Goal: Task Accomplishment & Management: Manage account settings

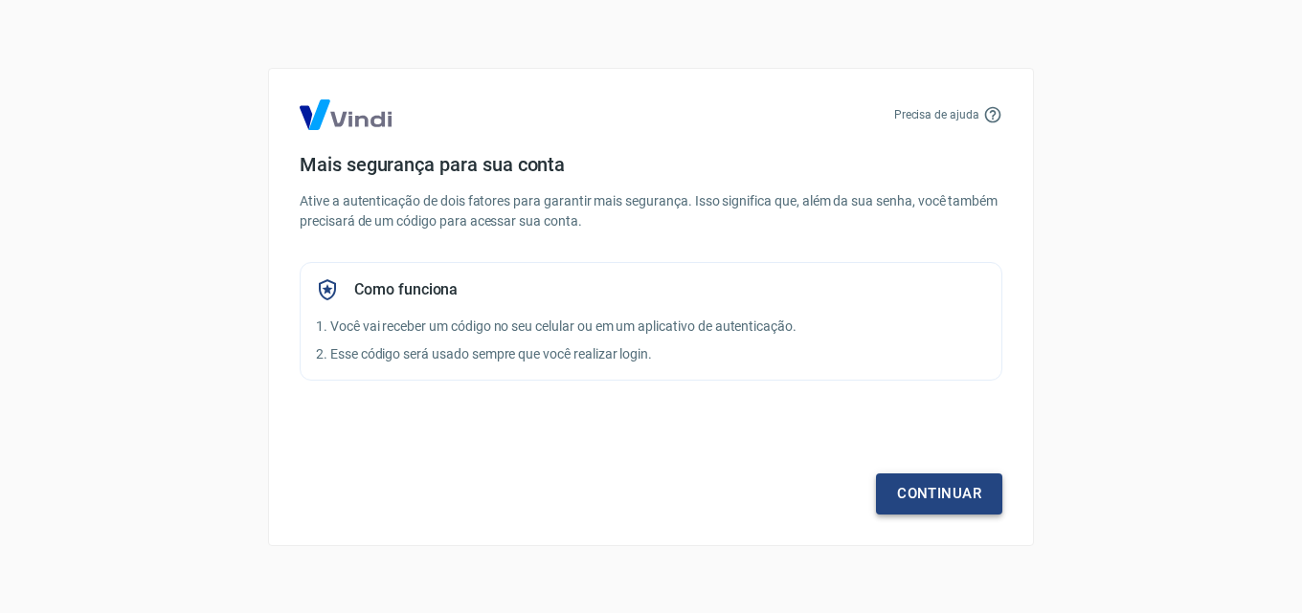
click at [928, 483] on link "Continuar" at bounding box center [939, 494] width 126 height 40
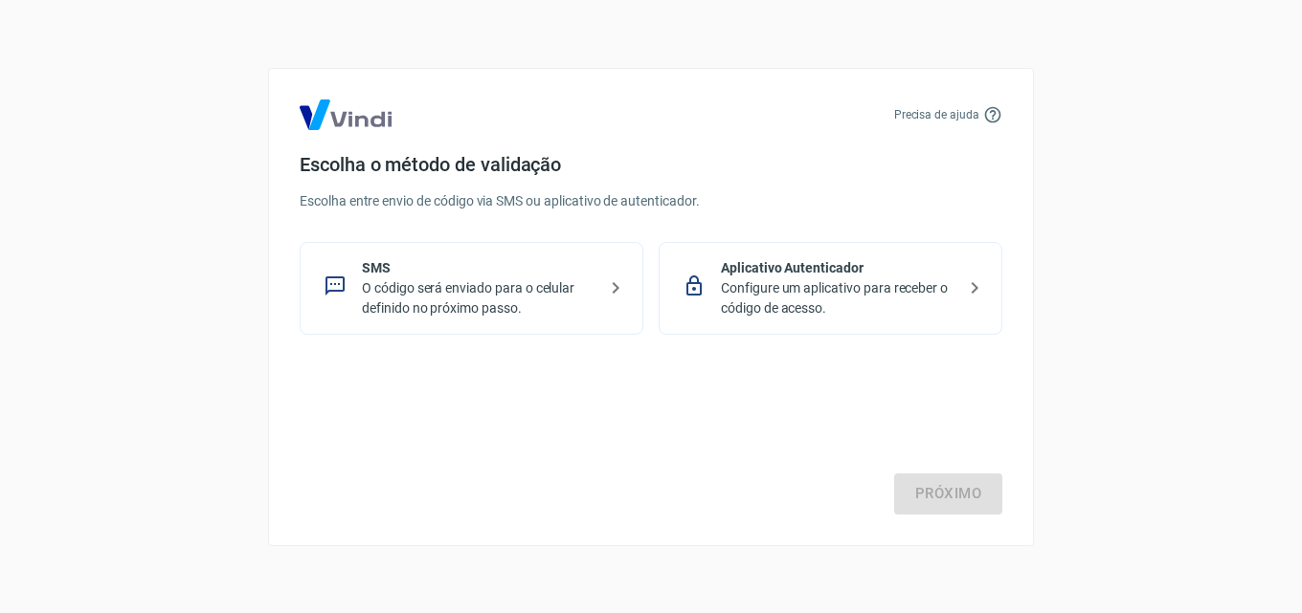
click at [414, 307] on p "O código será enviado para o celular definido no próximo passo." at bounding box center [479, 299] width 234 height 40
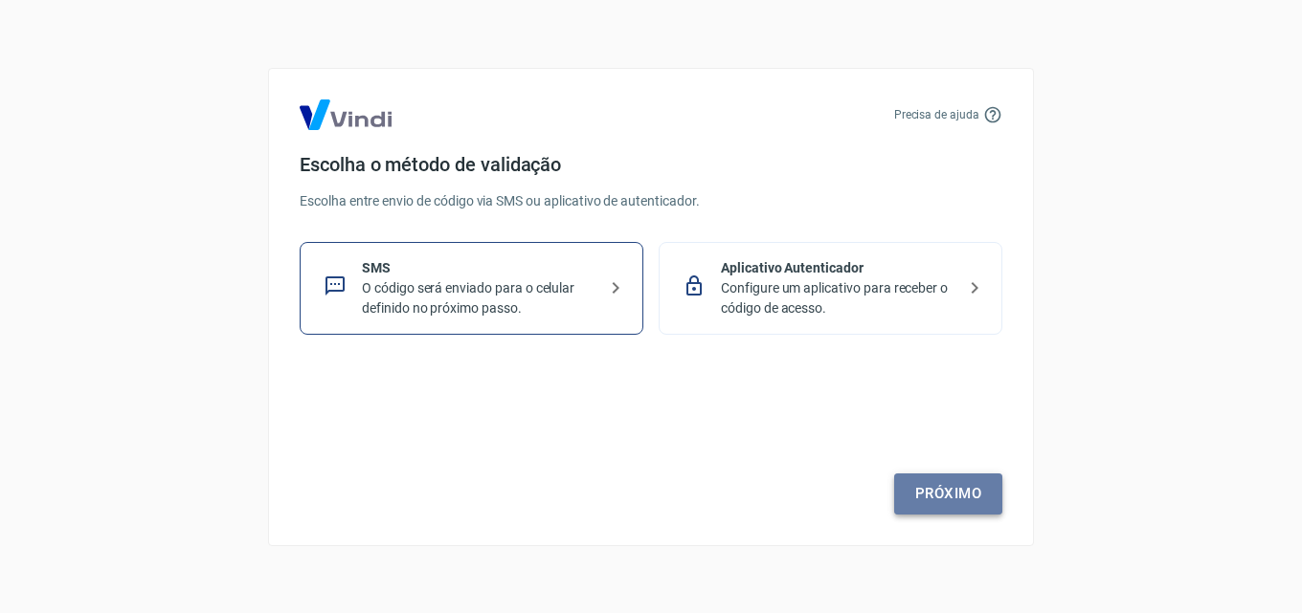
click at [954, 490] on link "Próximo" at bounding box center [948, 494] width 108 height 40
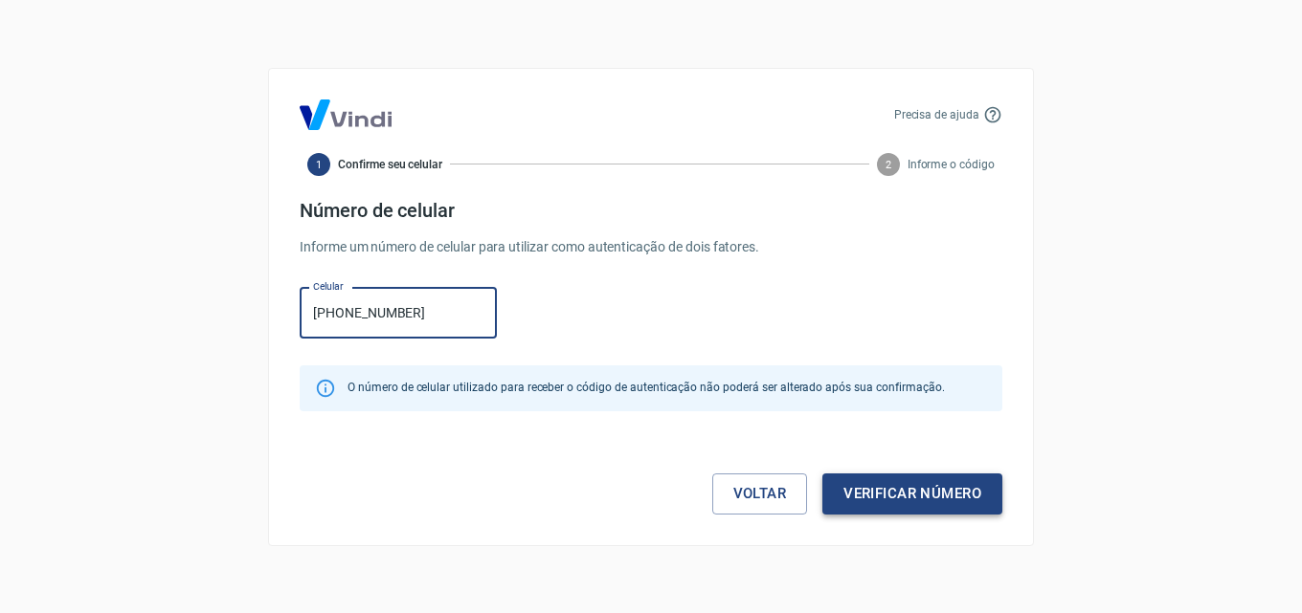
type input "[PHONE_NUMBER]"
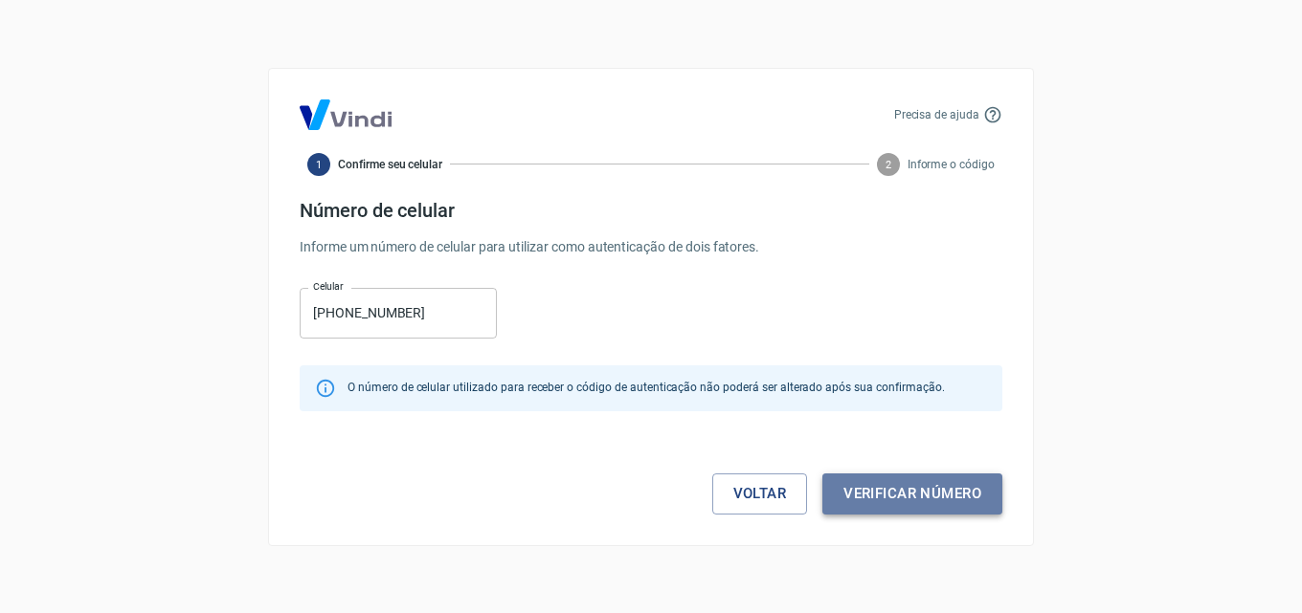
click at [901, 502] on button "Verificar número" at bounding box center [912, 494] width 180 height 40
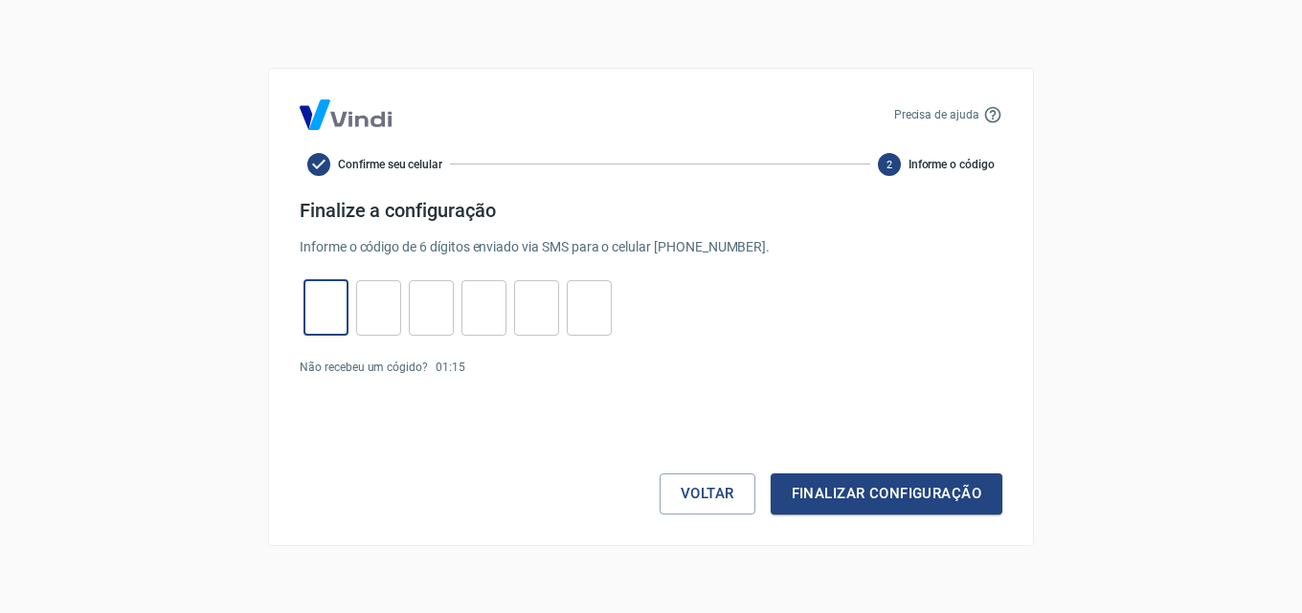
click at [315, 317] on input "tel" at bounding box center [325, 307] width 45 height 41
type input "6"
type input "0"
type input "7"
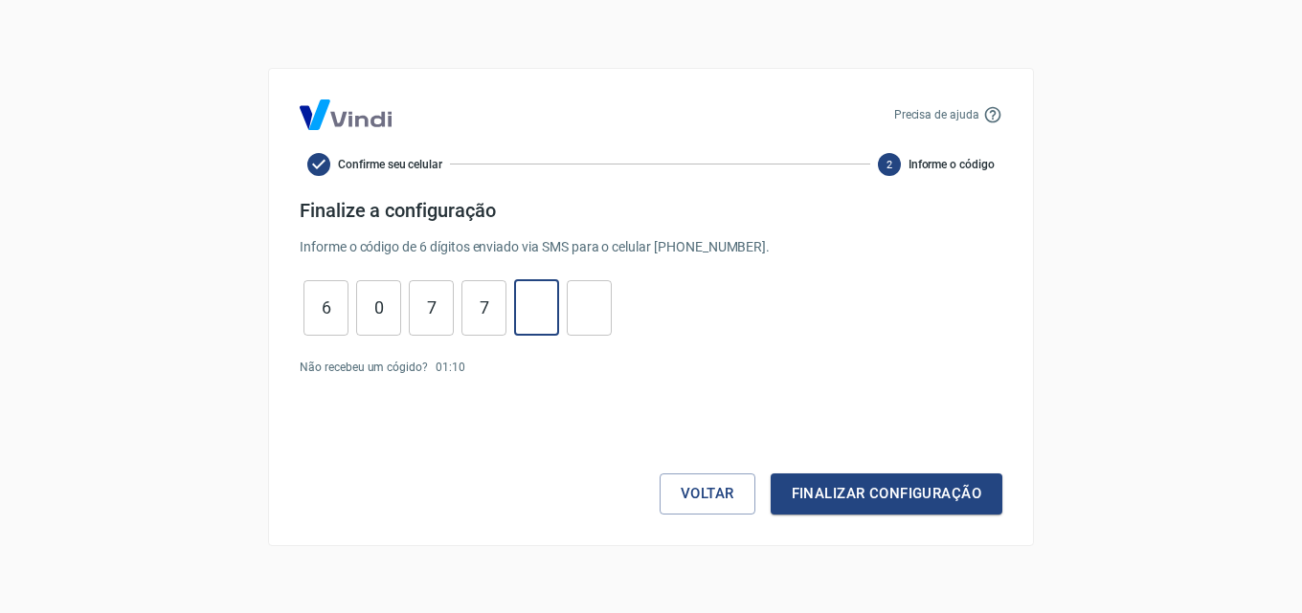
type input "2"
click at [903, 492] on button "Finalizar configuração" at bounding box center [886, 494] width 232 height 40
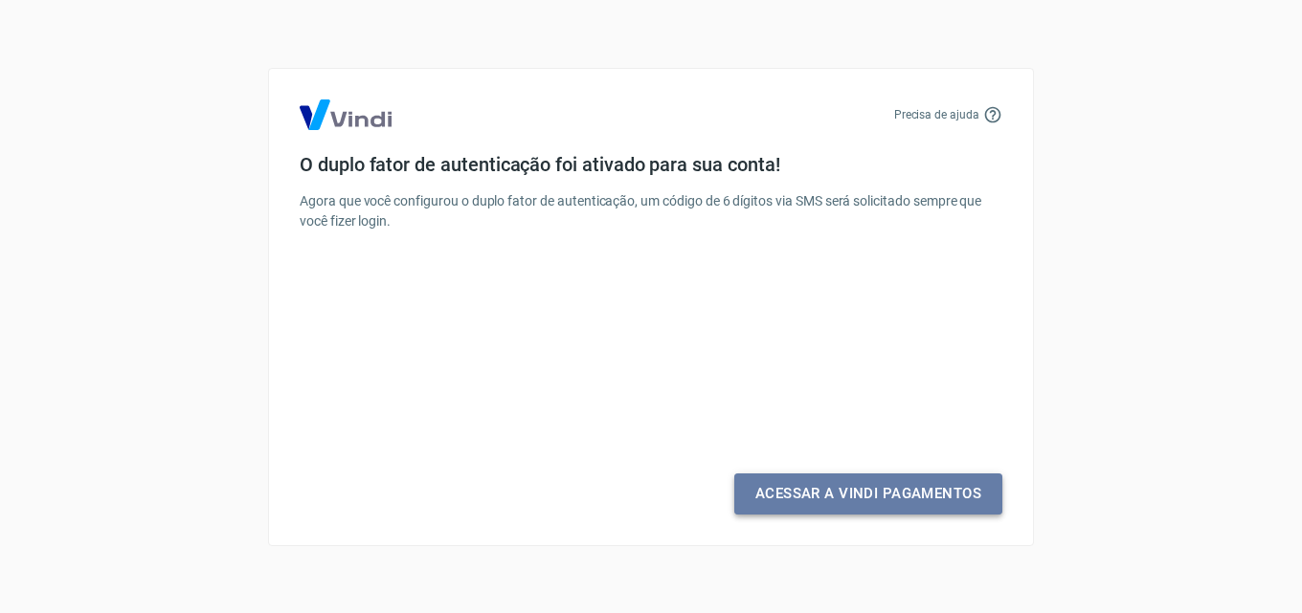
click at [812, 498] on link "Acessar a Vindi Pagamentos" at bounding box center [868, 494] width 268 height 40
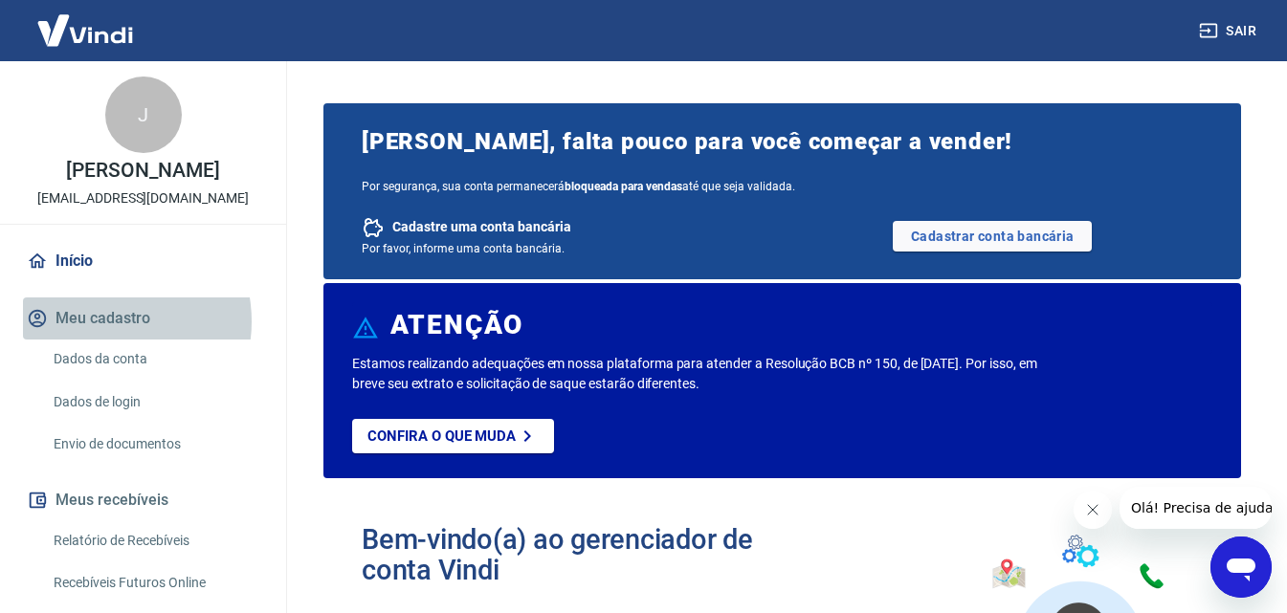
click at [102, 340] on button "Meu cadastro" at bounding box center [143, 319] width 240 height 42
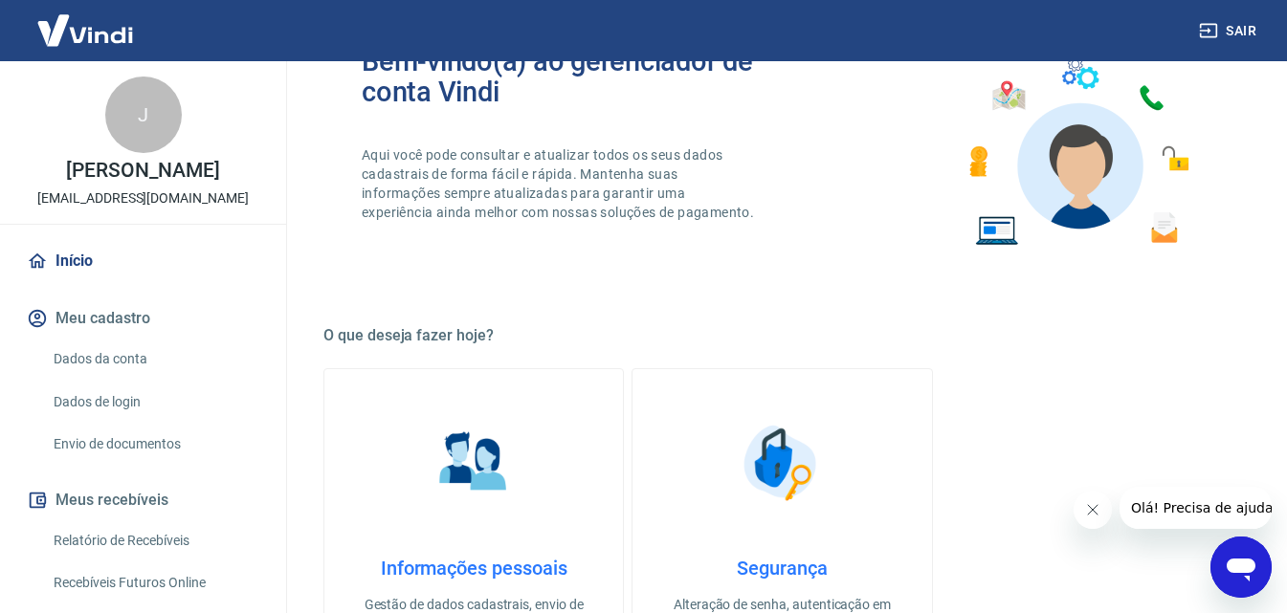
scroll to position [670, 0]
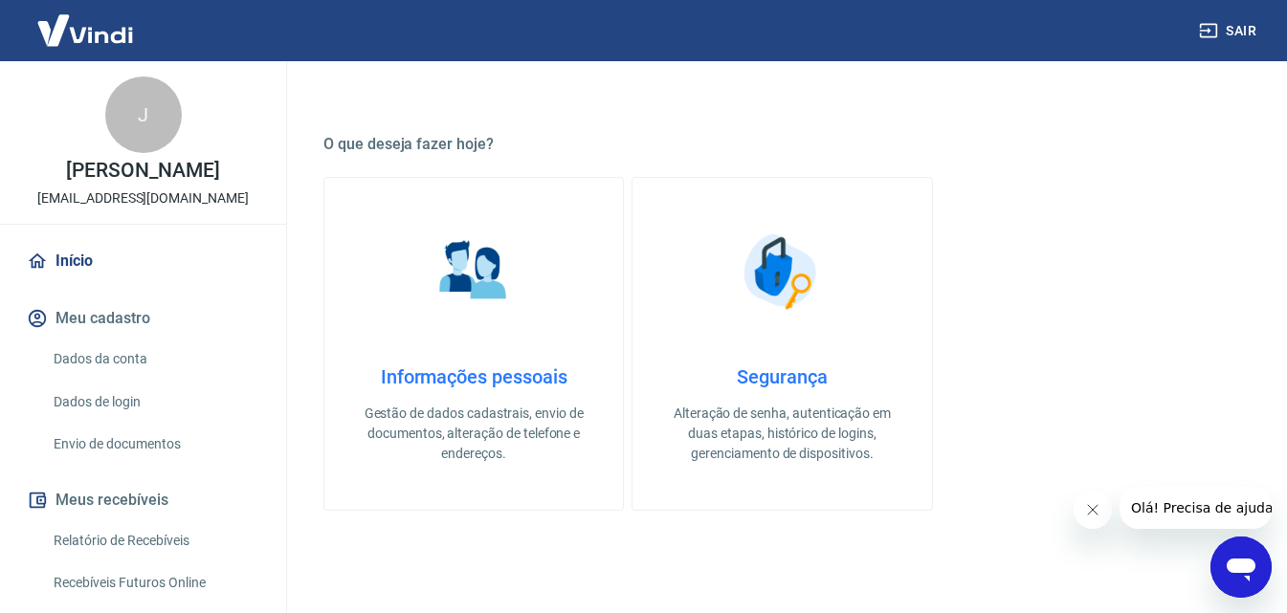
click at [461, 385] on h4 "Informações pessoais" at bounding box center [473, 377] width 237 height 23
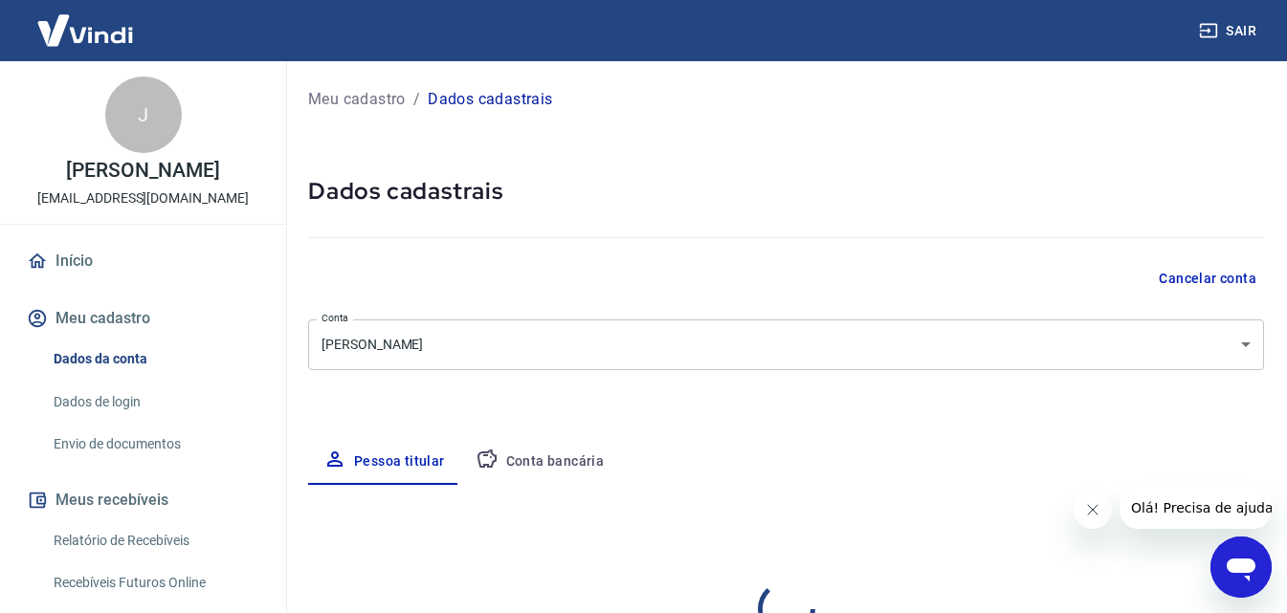
select select "SP"
select select "business"
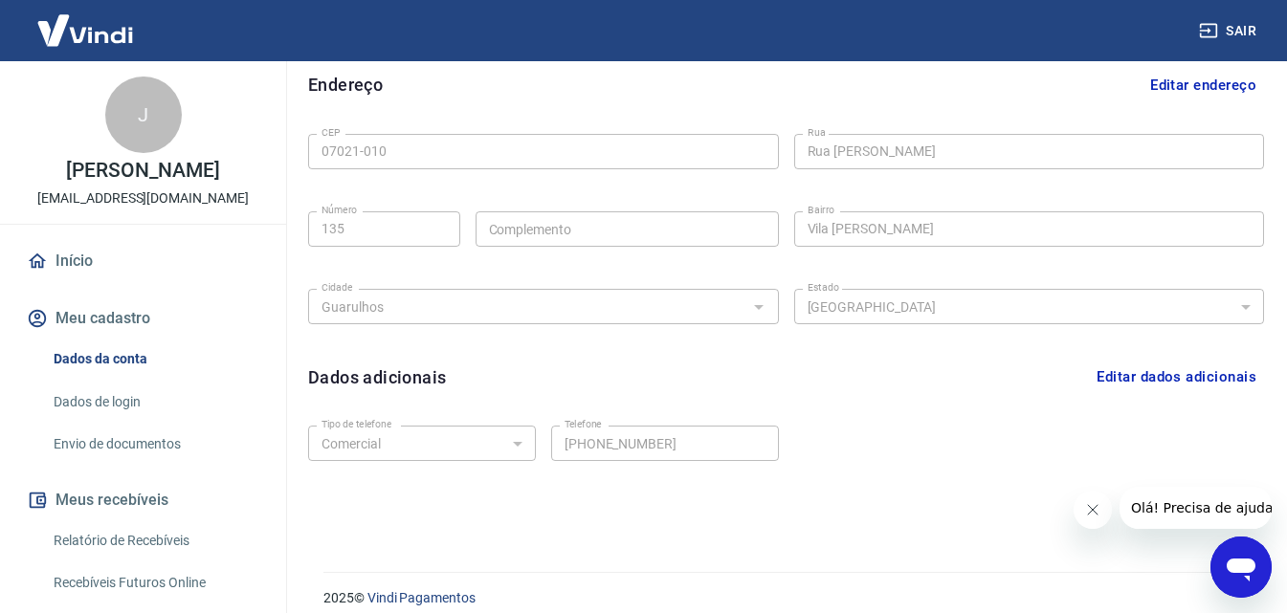
scroll to position [612, 0]
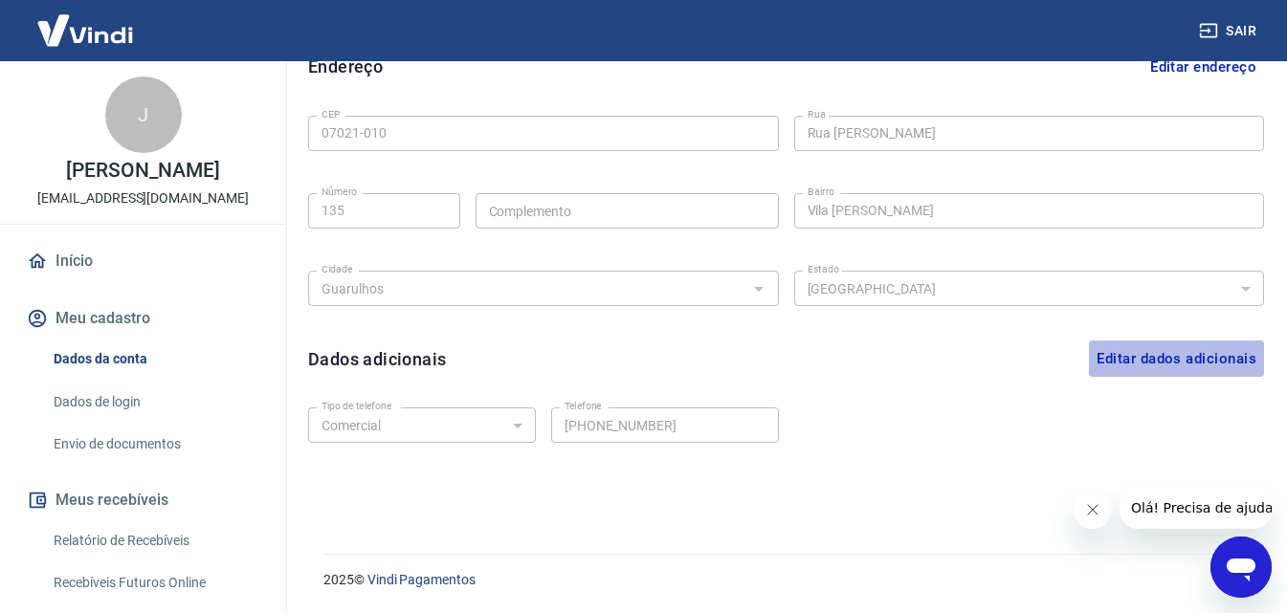
click at [1113, 362] on button "Editar dados adicionais" at bounding box center [1176, 359] width 175 height 36
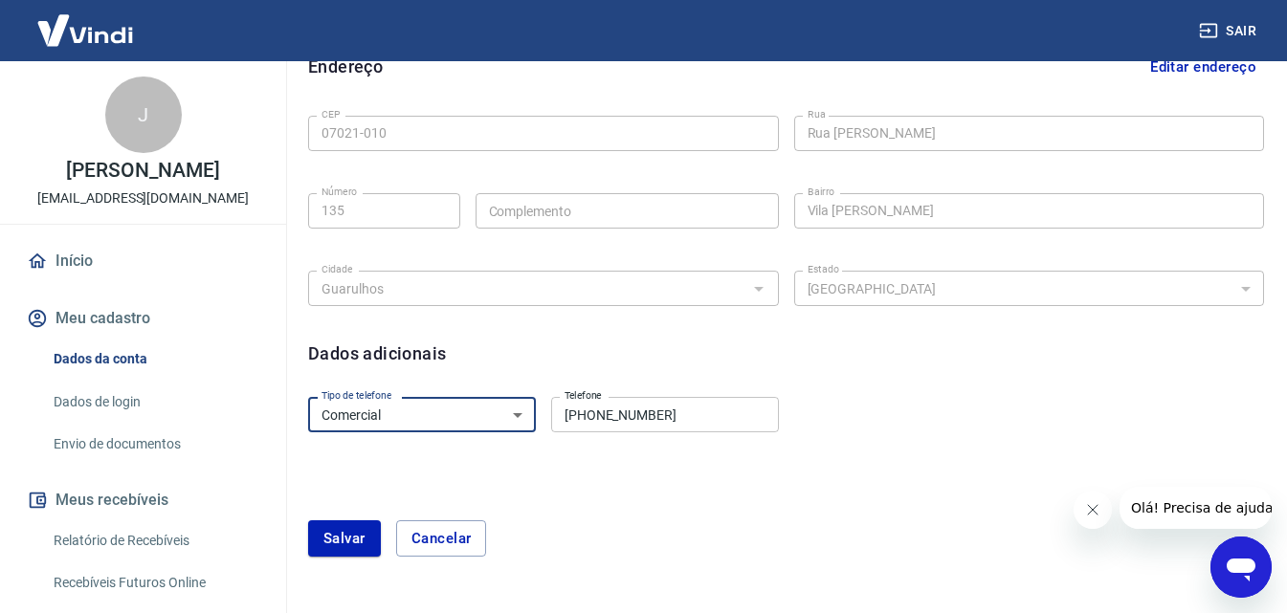
click at [522, 416] on select "Residencial Comercial" at bounding box center [422, 414] width 228 height 35
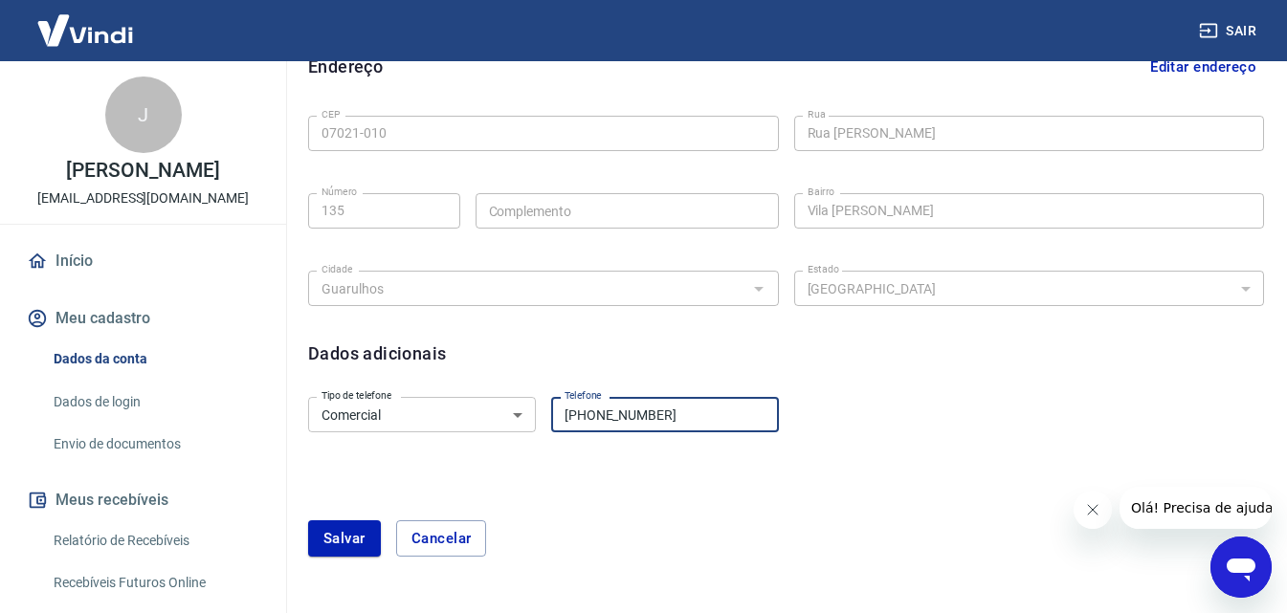
drag, startPoint x: 600, startPoint y: 413, endPoint x: 730, endPoint y: 414, distance: 130.2
click at [730, 414] on input "(11) 99393-8218" at bounding box center [665, 414] width 228 height 35
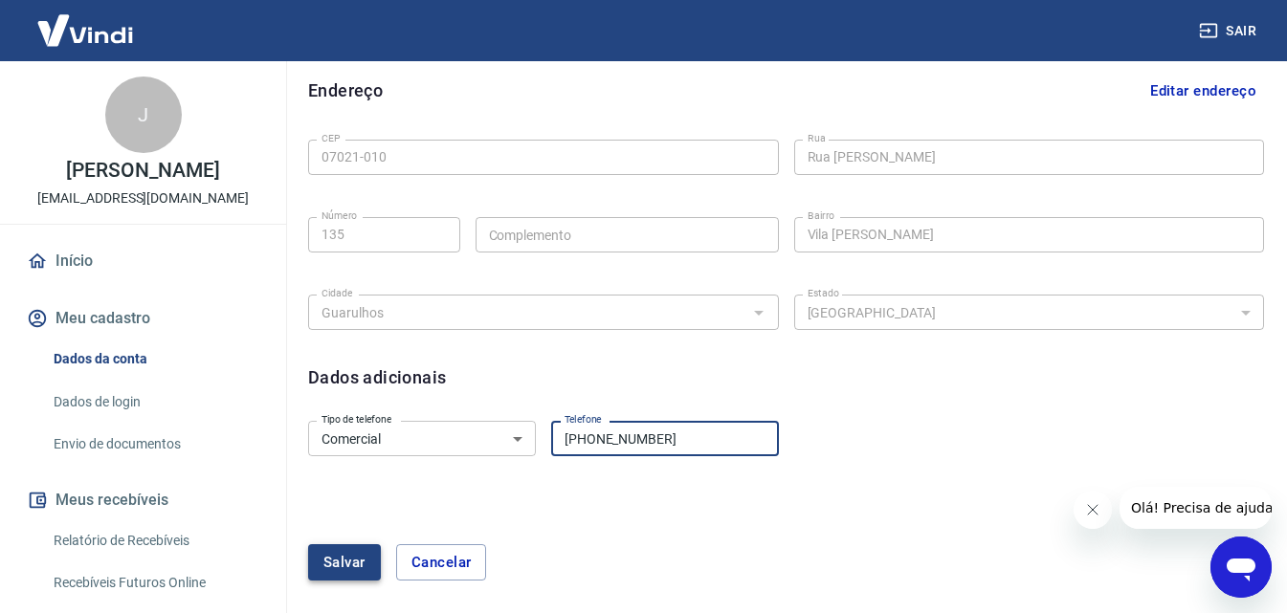
type input "[PHONE_NUMBER]"
click at [330, 560] on button "Salvar" at bounding box center [344, 563] width 73 height 36
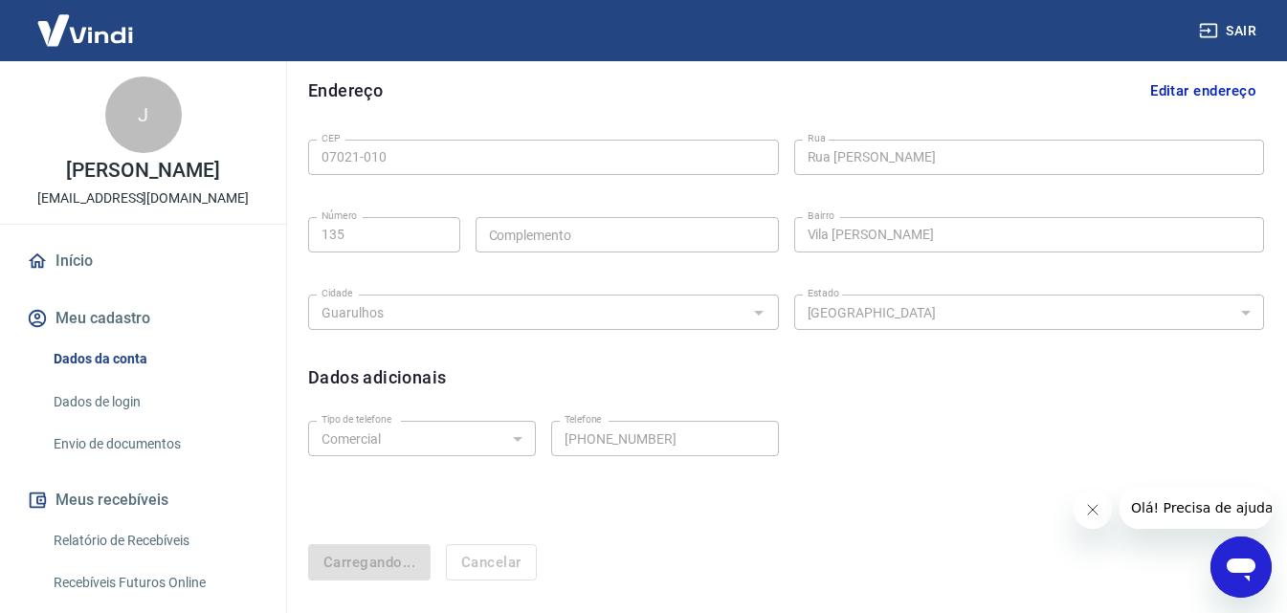
select select "business"
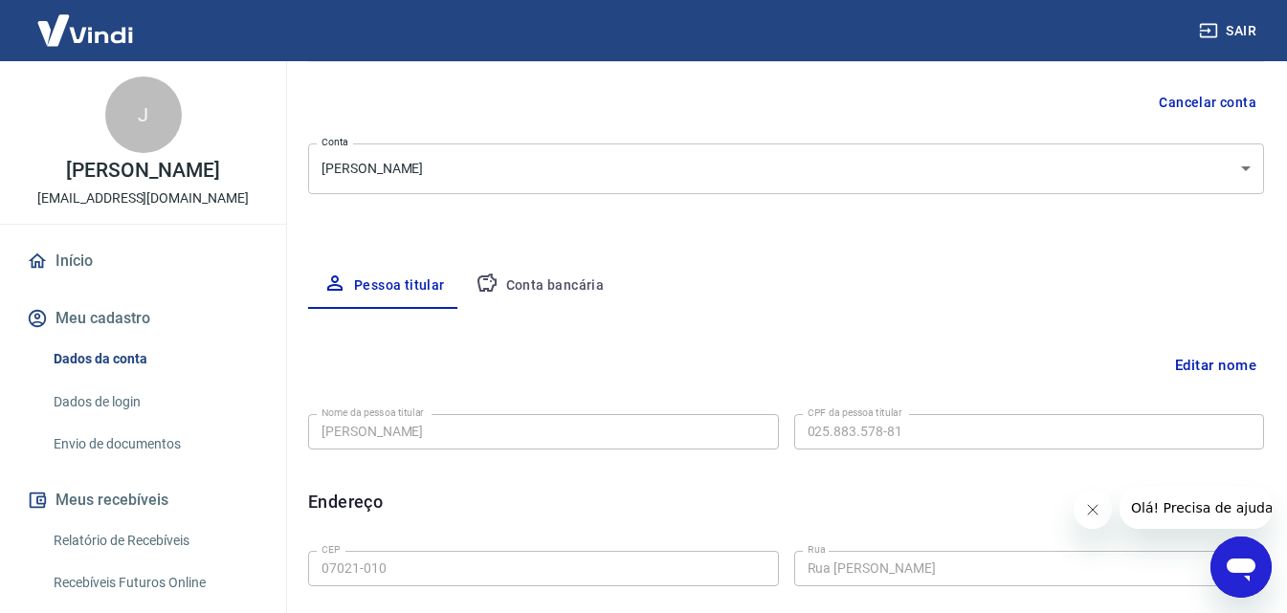
scroll to position [69, 0]
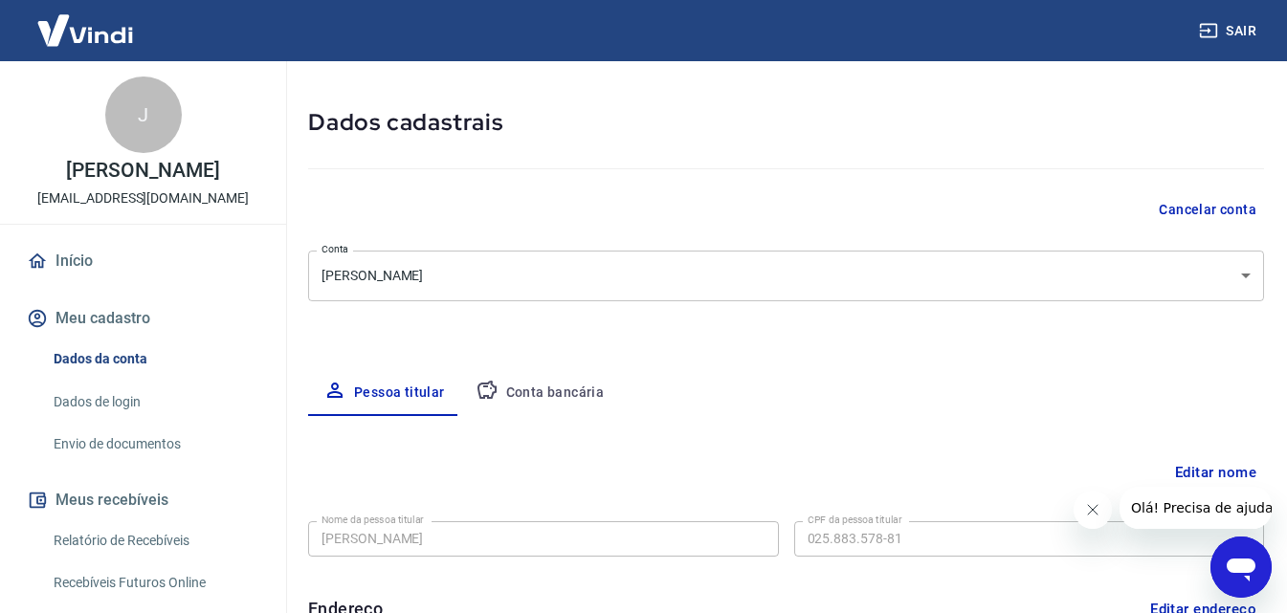
click at [538, 390] on button "Conta bancária" at bounding box center [540, 393] width 160 height 46
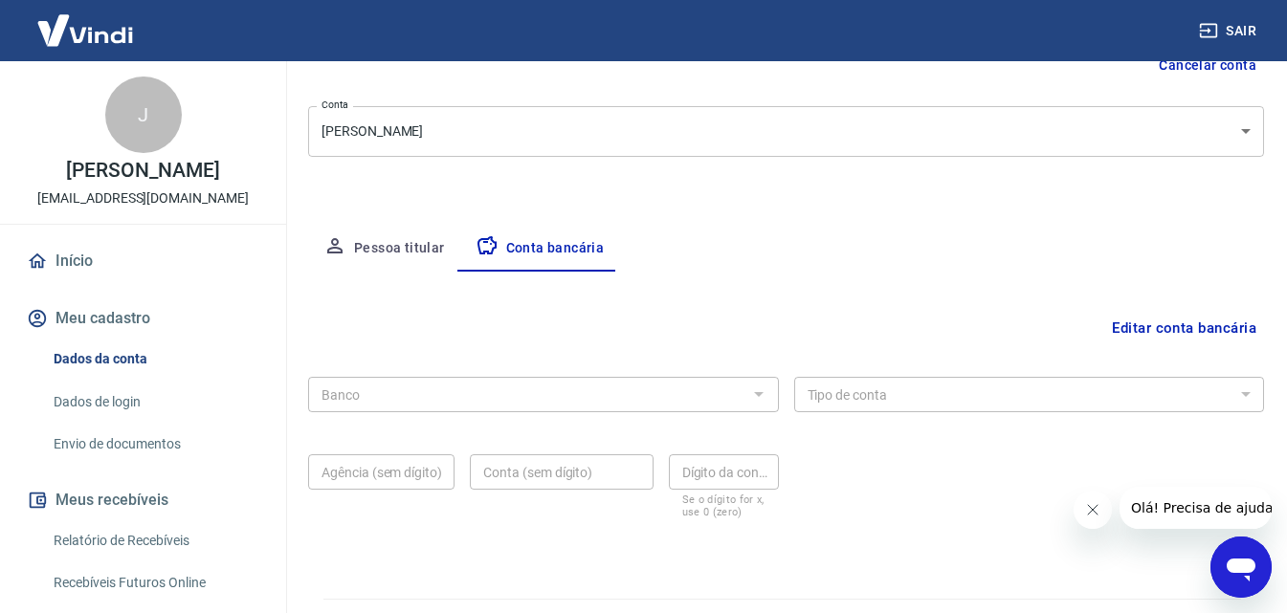
scroll to position [258, 0]
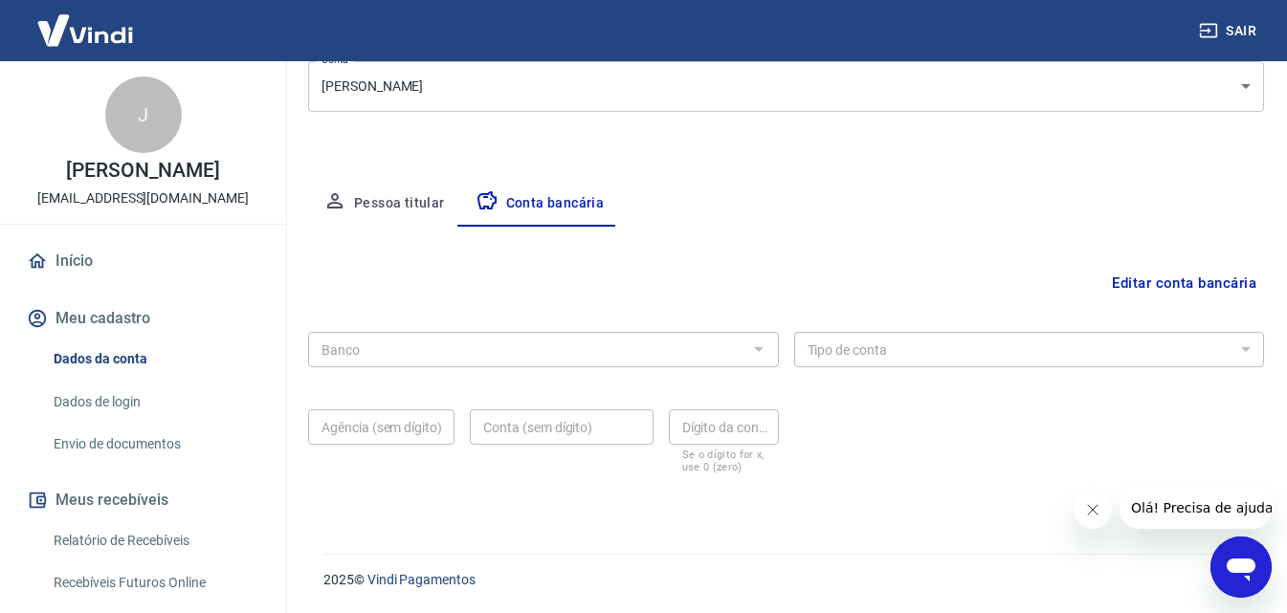
click at [397, 205] on button "Pessoa titular" at bounding box center [384, 204] width 152 height 46
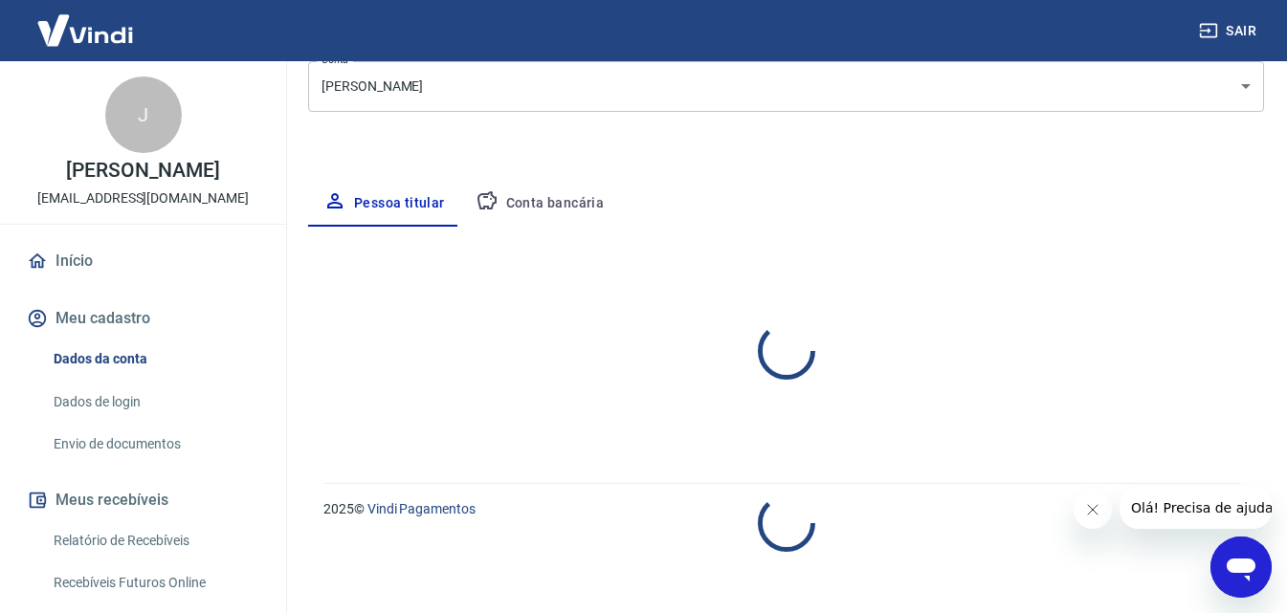
select select "SP"
select select "business"
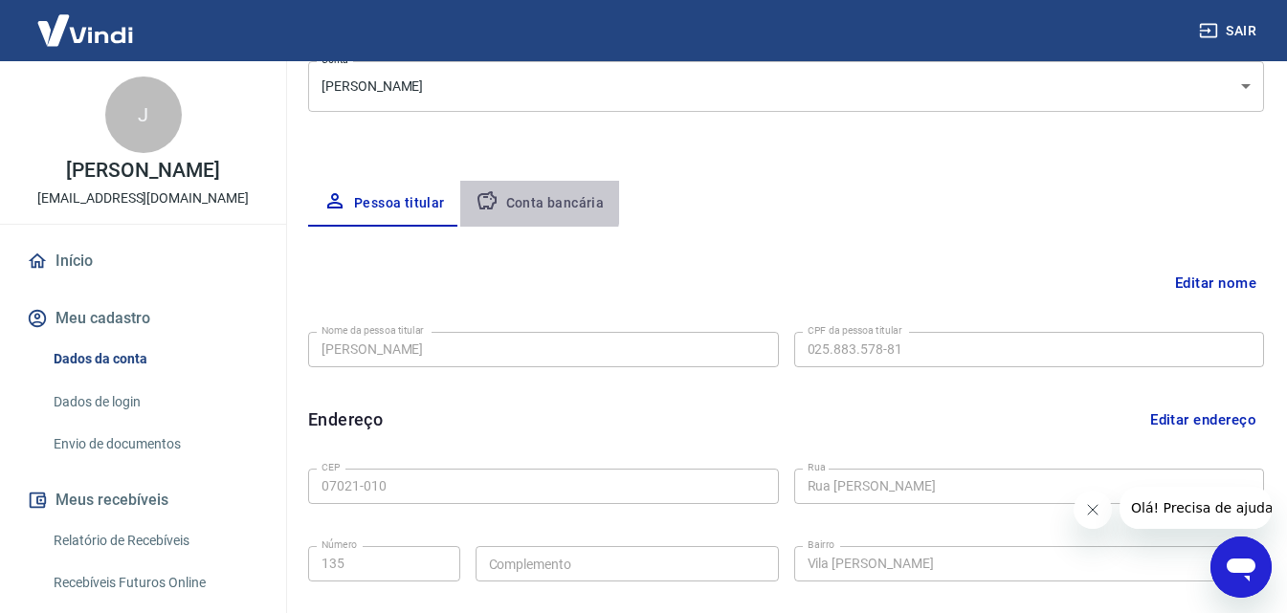
click at [495, 197] on icon "button" at bounding box center [487, 201] width 23 height 23
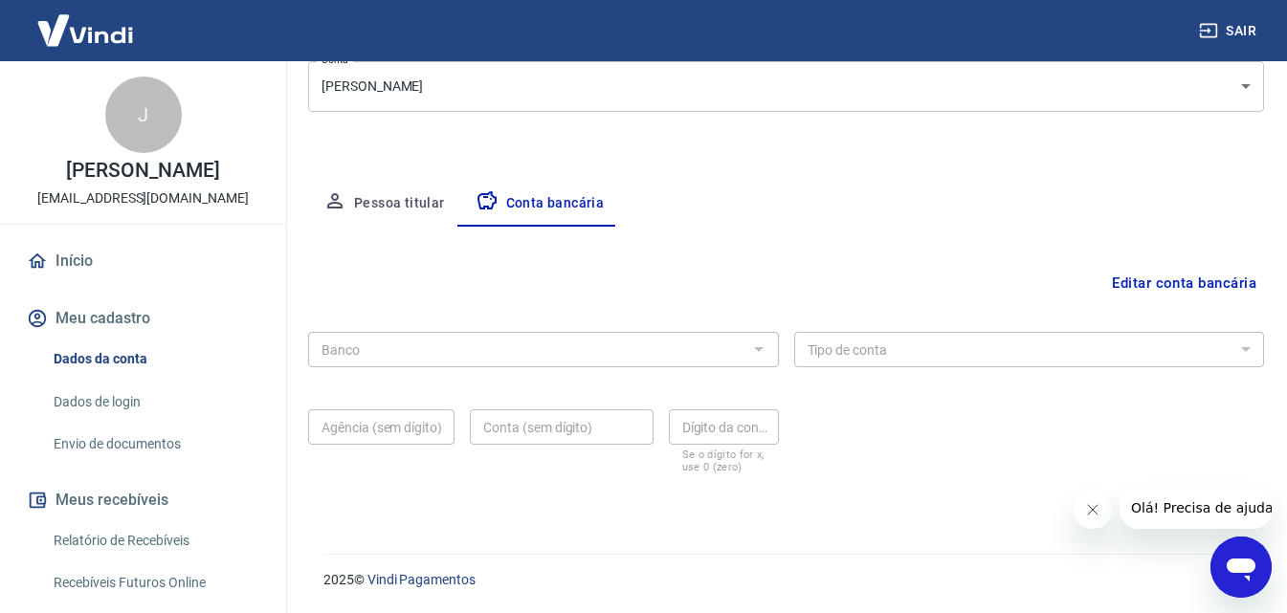
click at [760, 345] on div at bounding box center [758, 349] width 25 height 27
click at [755, 348] on div at bounding box center [758, 349] width 25 height 27
drag, startPoint x: 1127, startPoint y: 281, endPoint x: 1031, endPoint y: 300, distance: 98.4
click at [1126, 281] on button "Editar conta bancária" at bounding box center [1184, 283] width 160 height 36
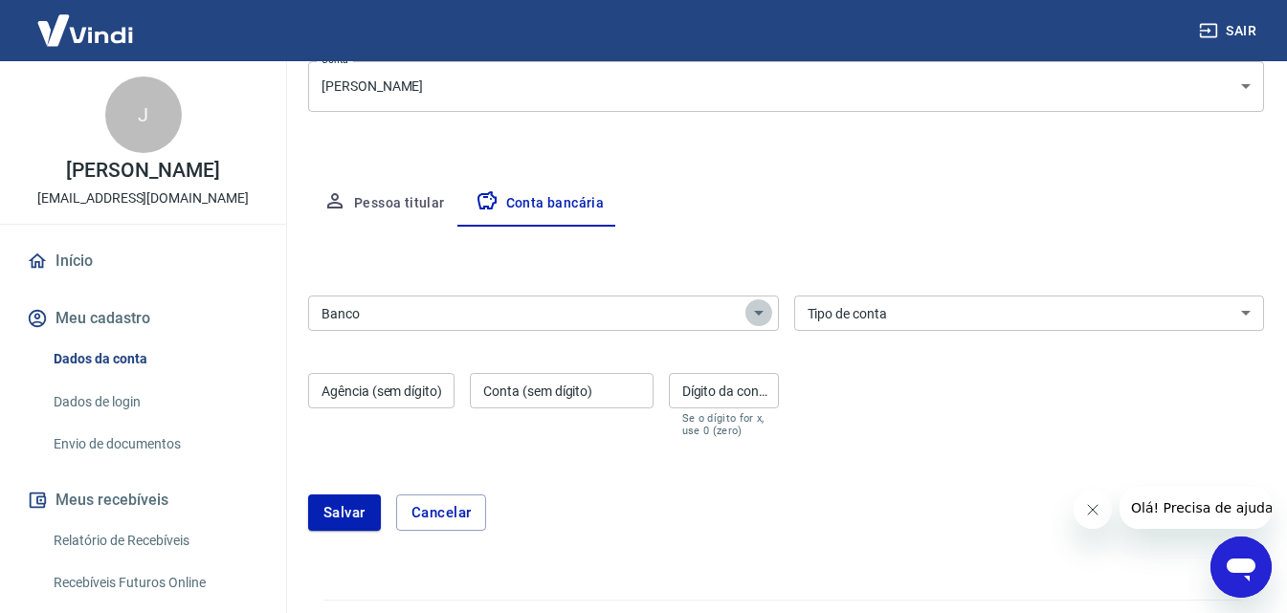
click at [756, 316] on icon "Abrir" at bounding box center [758, 312] width 23 height 23
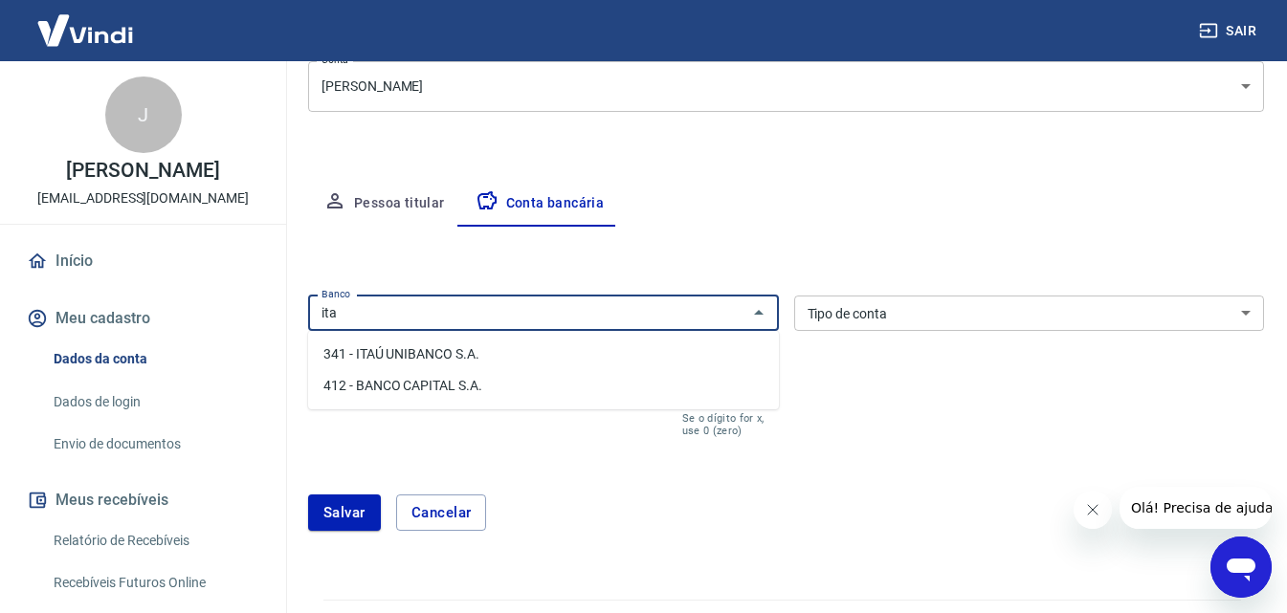
click at [379, 350] on li "341 - ITAÚ UNIBANCO S.A." at bounding box center [543, 355] width 471 height 32
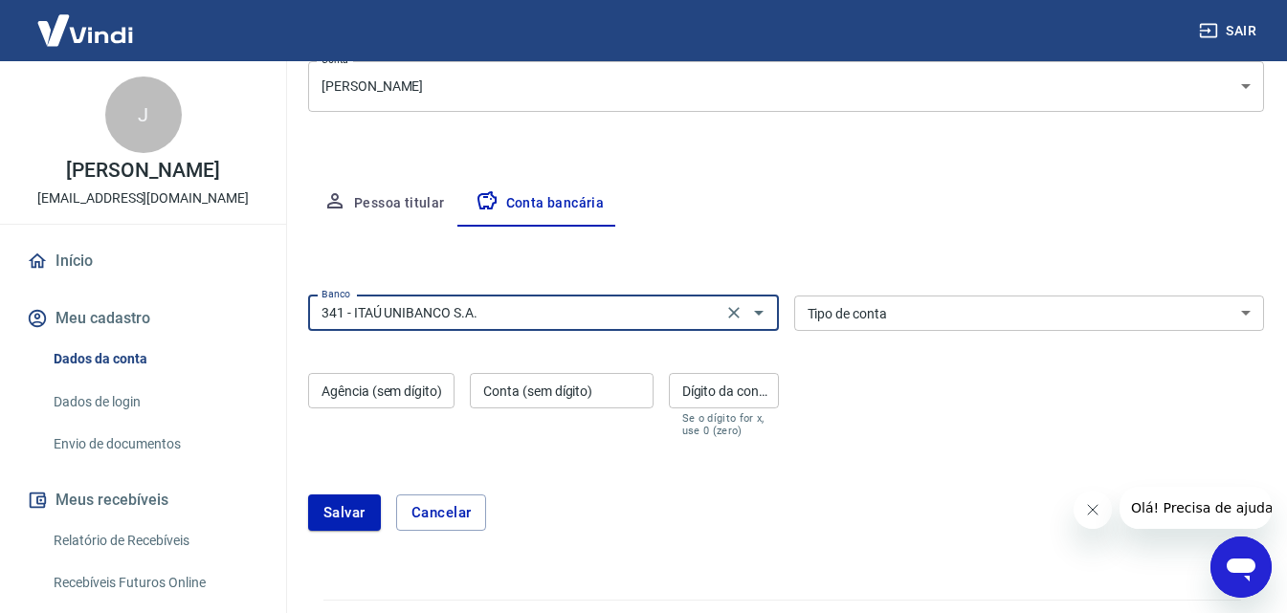
type input "341 - ITAÚ UNIBANCO S.A."
click at [829, 314] on select "Conta Corrente Conta Poupança" at bounding box center [1029, 313] width 471 height 35
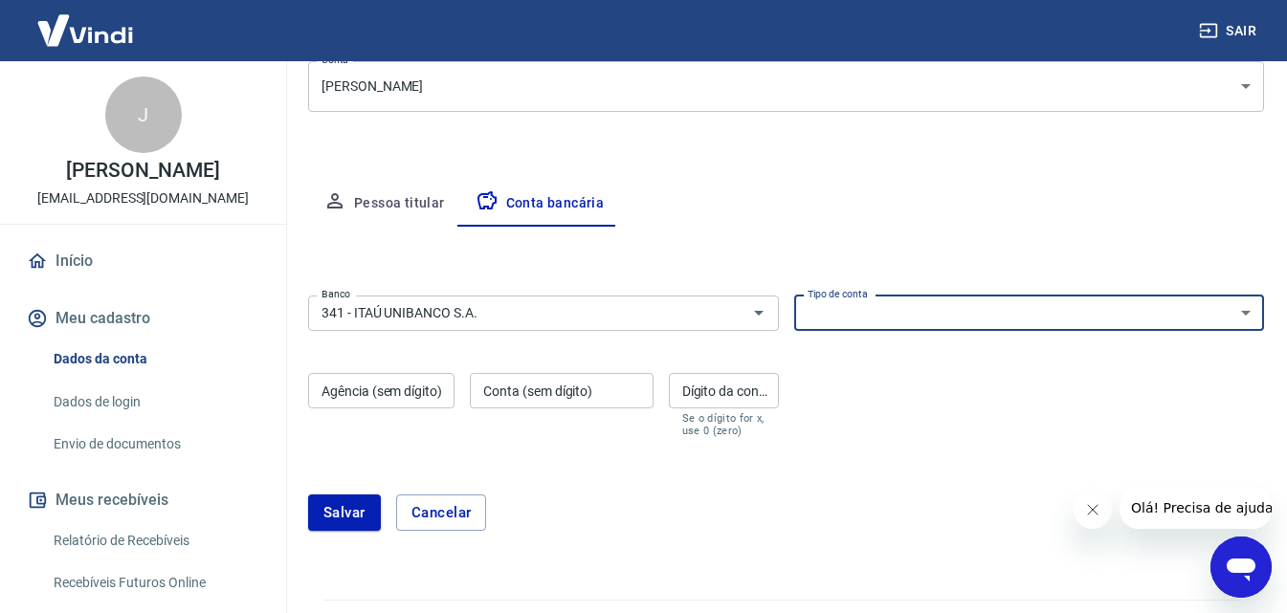
select select "1"
click at [794, 296] on select "Conta Corrente Conta Poupança" at bounding box center [1029, 313] width 471 height 35
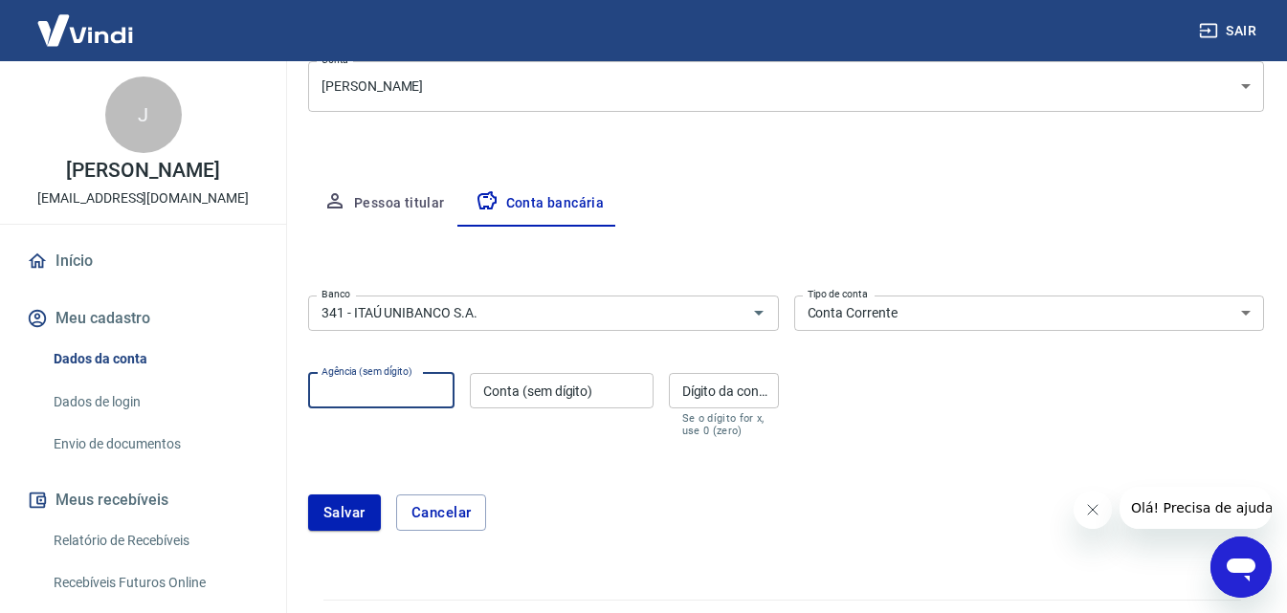
click at [335, 394] on input "Agência (sem dígito)" at bounding box center [381, 390] width 146 height 35
type input "1491"
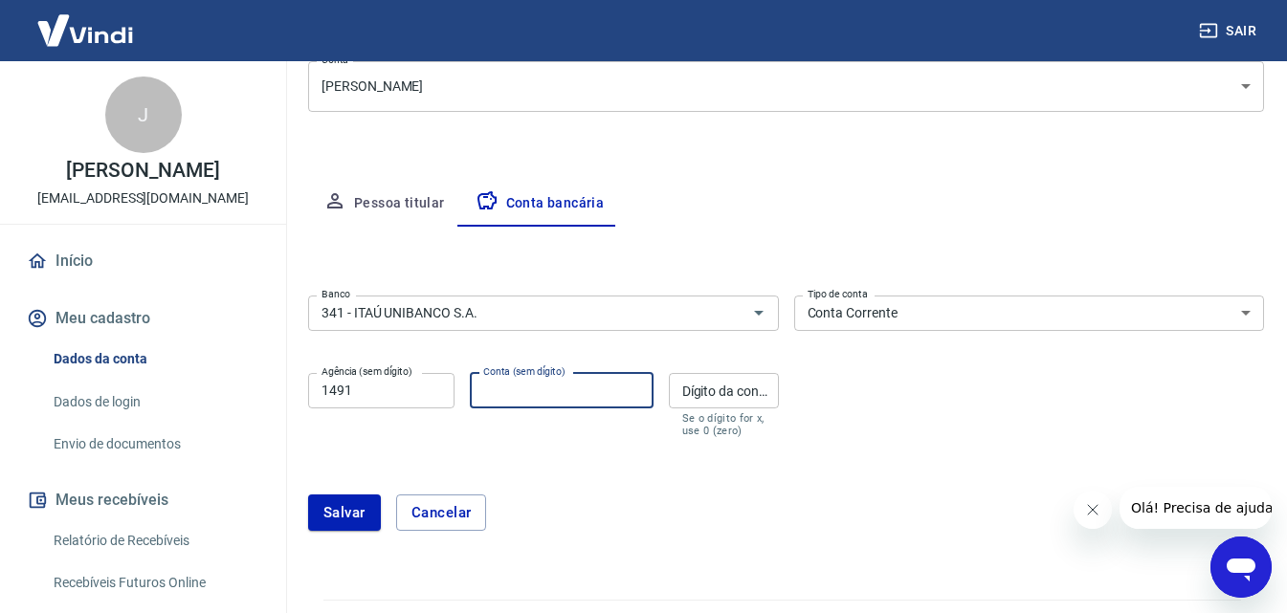
click at [559, 384] on input "Conta (sem dígito)" at bounding box center [561, 390] width 183 height 35
type input "01676"
click at [746, 389] on input "Dígito da conta" at bounding box center [724, 390] width 110 height 35
type input "8"
drag, startPoint x: 519, startPoint y: 392, endPoint x: 534, endPoint y: 390, distance: 15.6
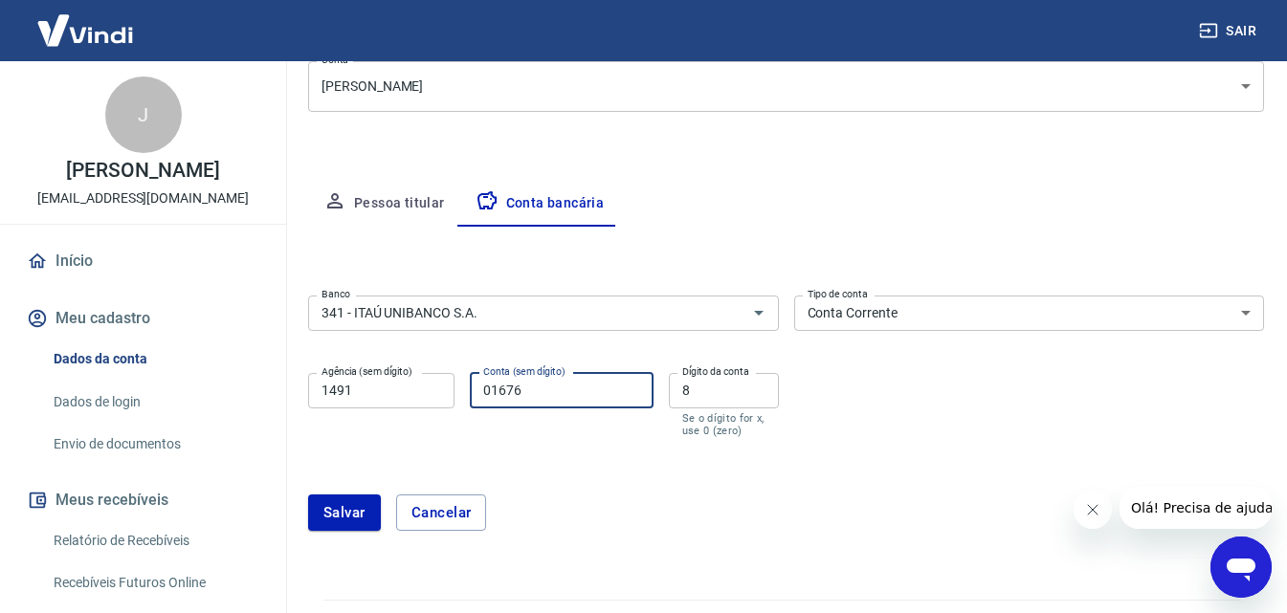
click at [534, 390] on input "01676" at bounding box center [561, 390] width 183 height 35
type input "01678"
click at [615, 392] on div "Agência (sem dígito) 1491 Agência (sem dígito) Conta (sem dígito) 01678 Conta (…" at bounding box center [543, 404] width 471 height 76
type input "6"
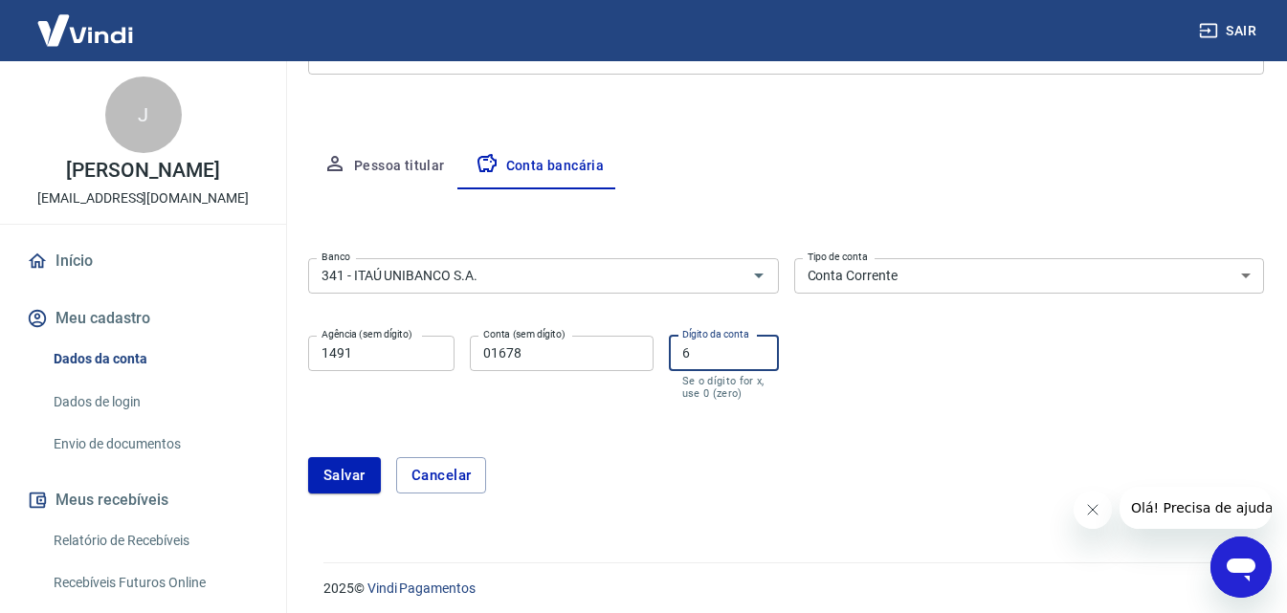
scroll to position [304, 0]
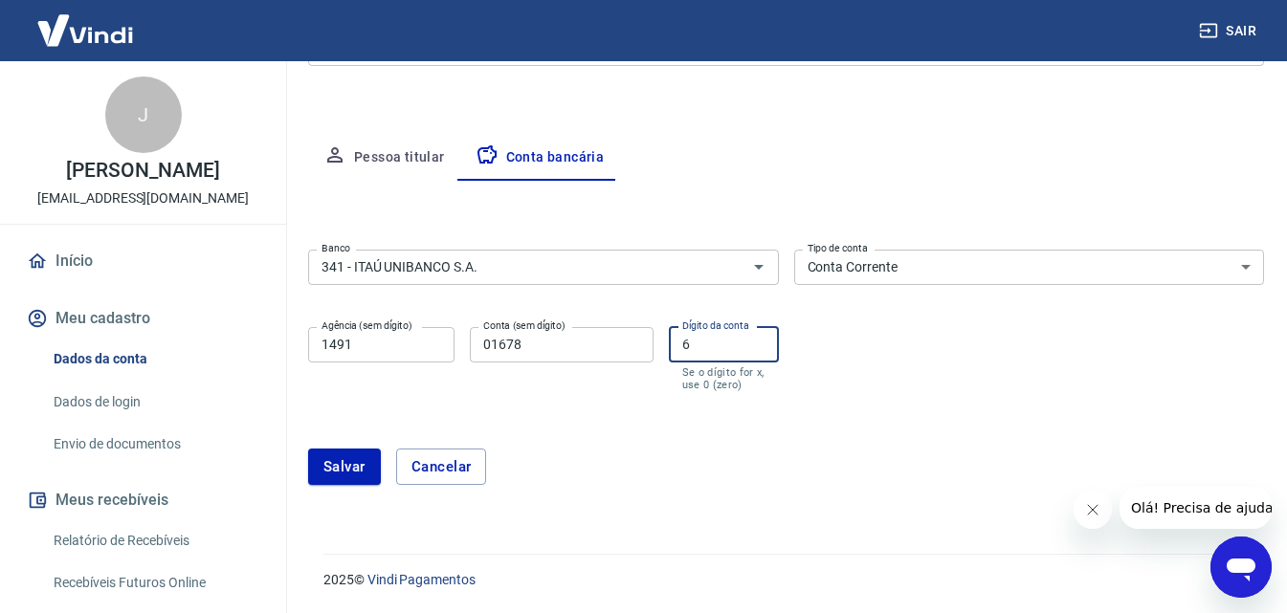
drag, startPoint x: 1295, startPoint y: 402, endPoint x: 16, endPoint y: 25, distance: 1333.1
click at [353, 475] on button "Salvar" at bounding box center [344, 467] width 73 height 36
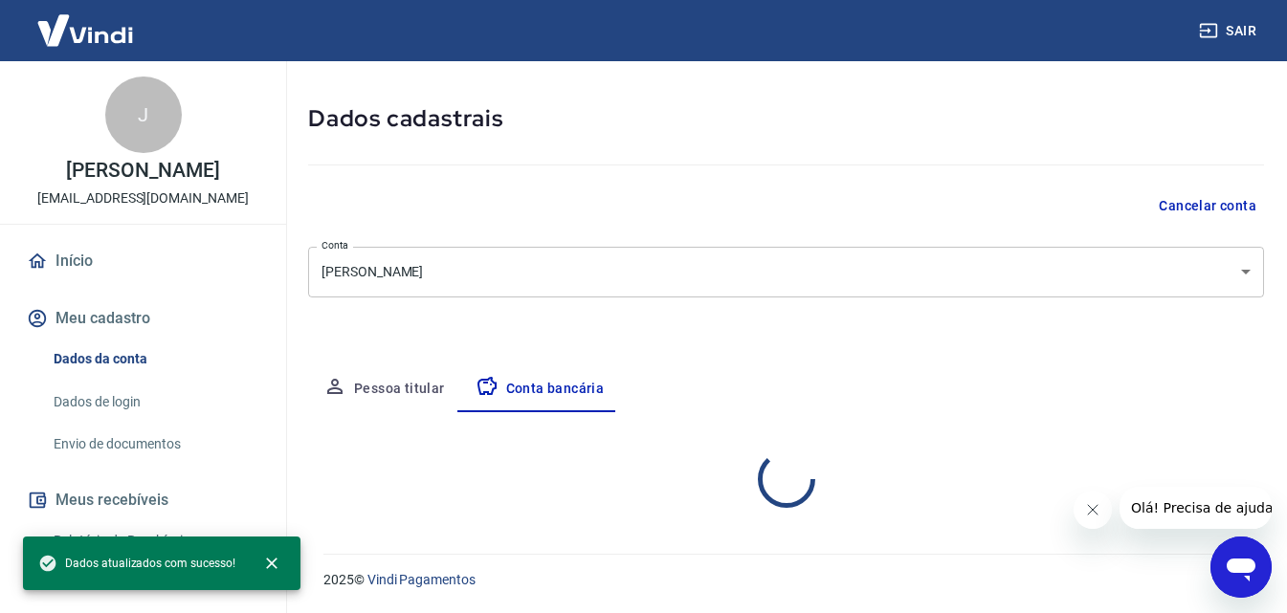
select select "1"
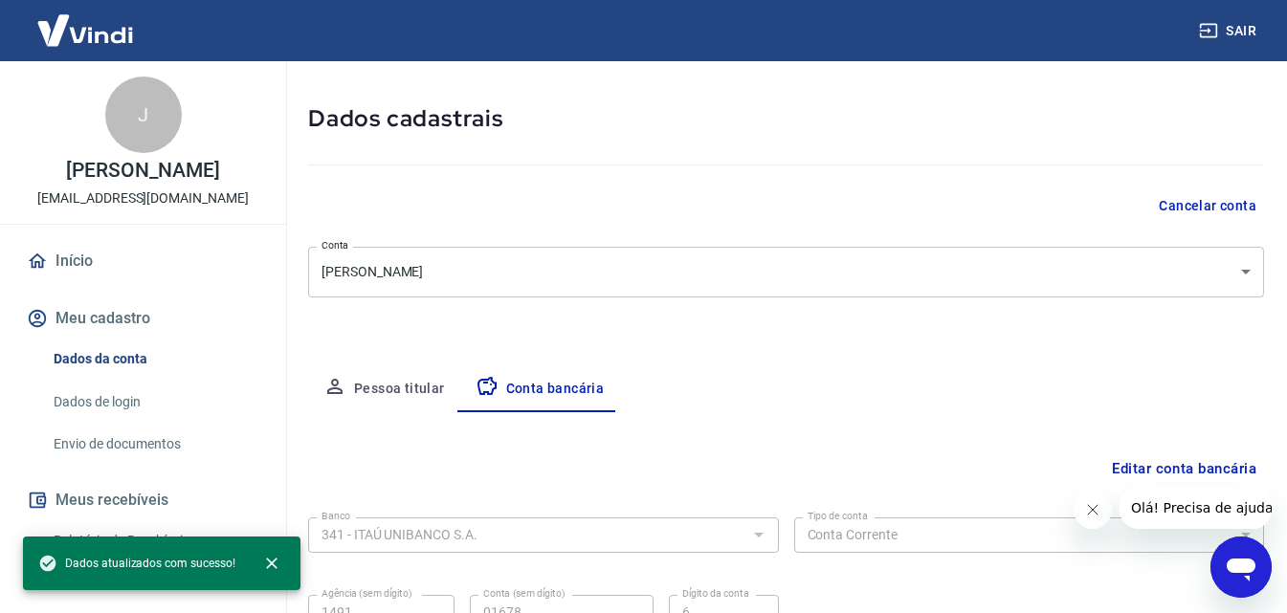
scroll to position [258, 0]
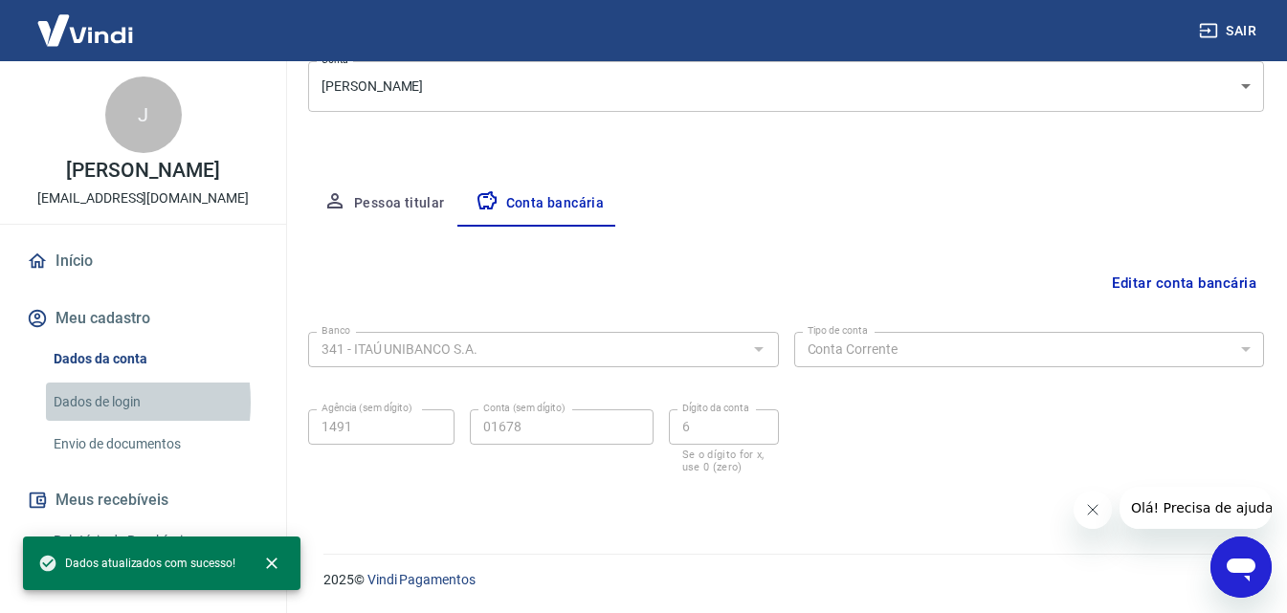
click at [74, 422] on link "Dados de login" at bounding box center [154, 402] width 217 height 39
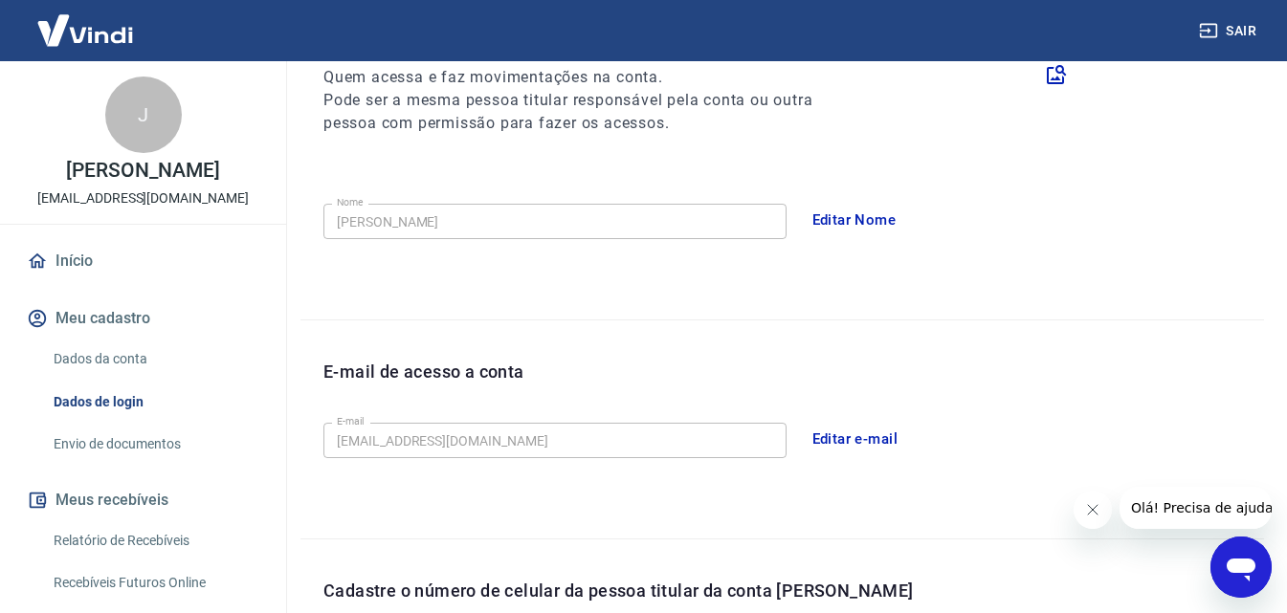
scroll to position [613, 0]
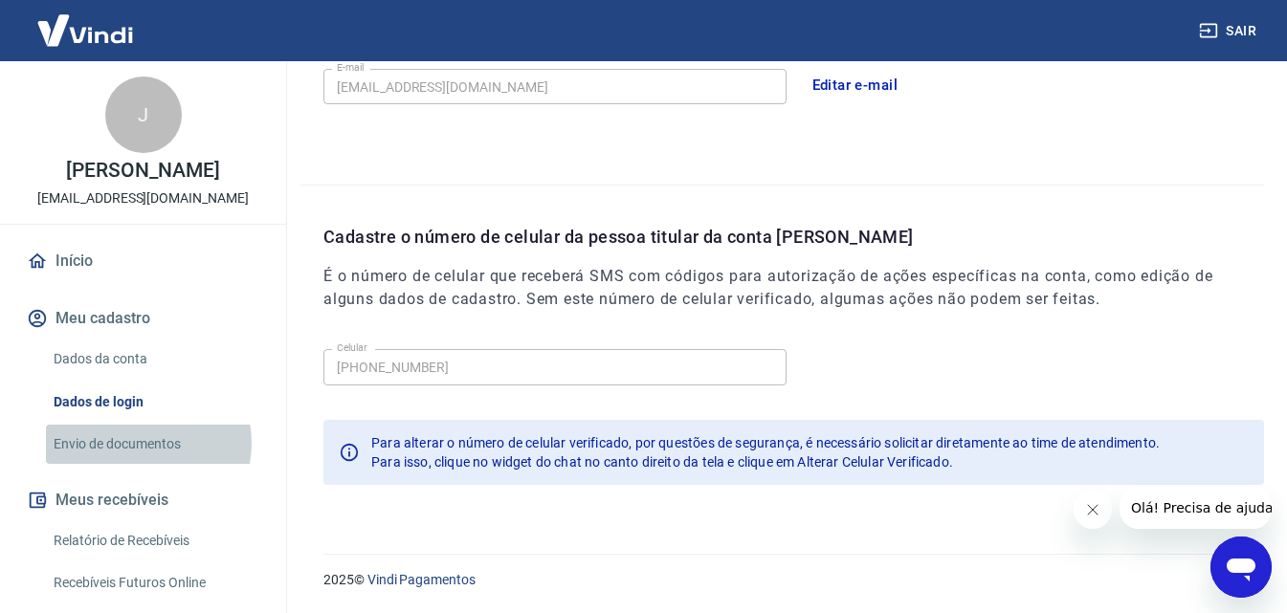
click at [141, 463] on link "Envio de documentos" at bounding box center [154, 444] width 217 height 39
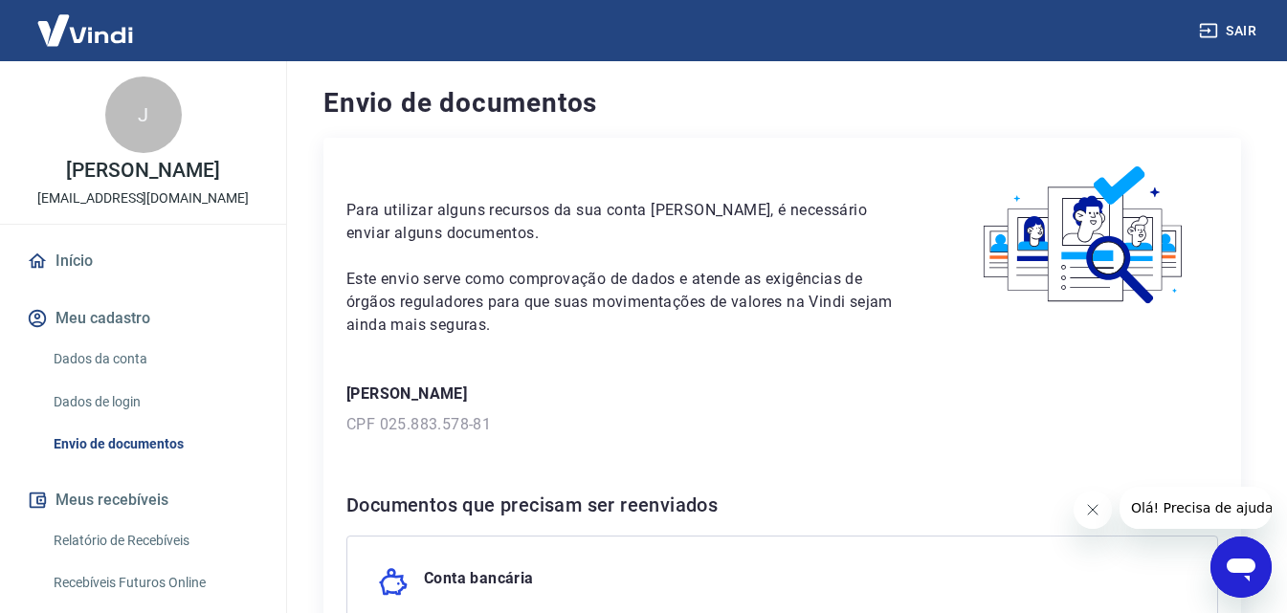
scroll to position [191, 0]
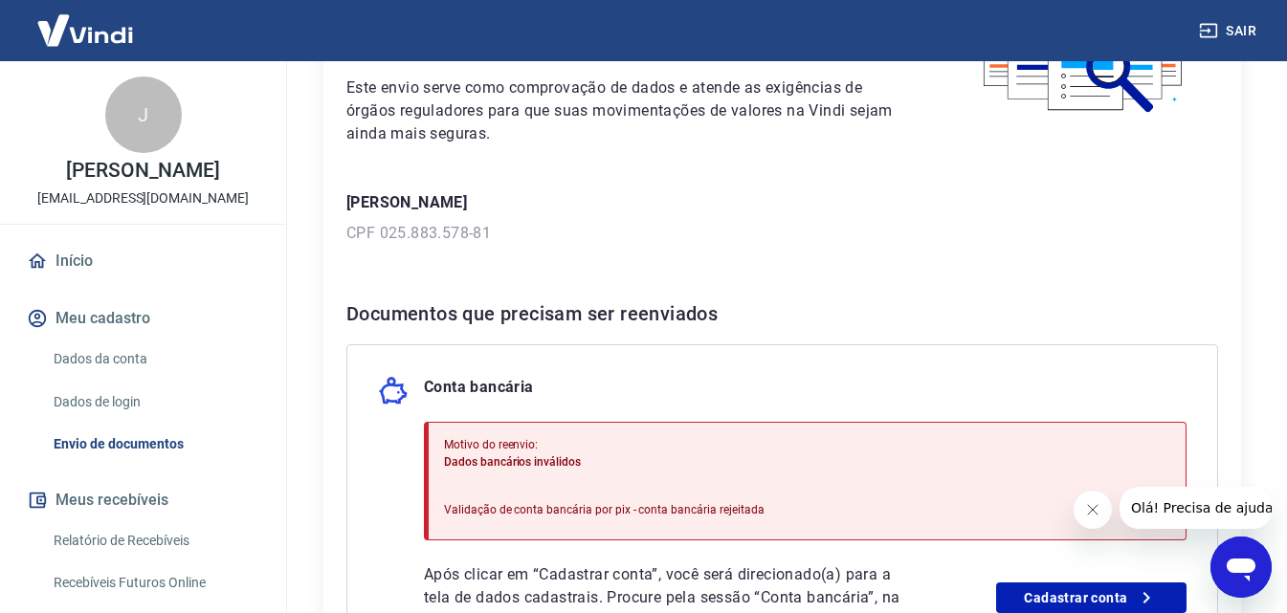
click at [1091, 515] on icon "Fechar mensagem da empresa" at bounding box center [1091, 509] width 15 height 15
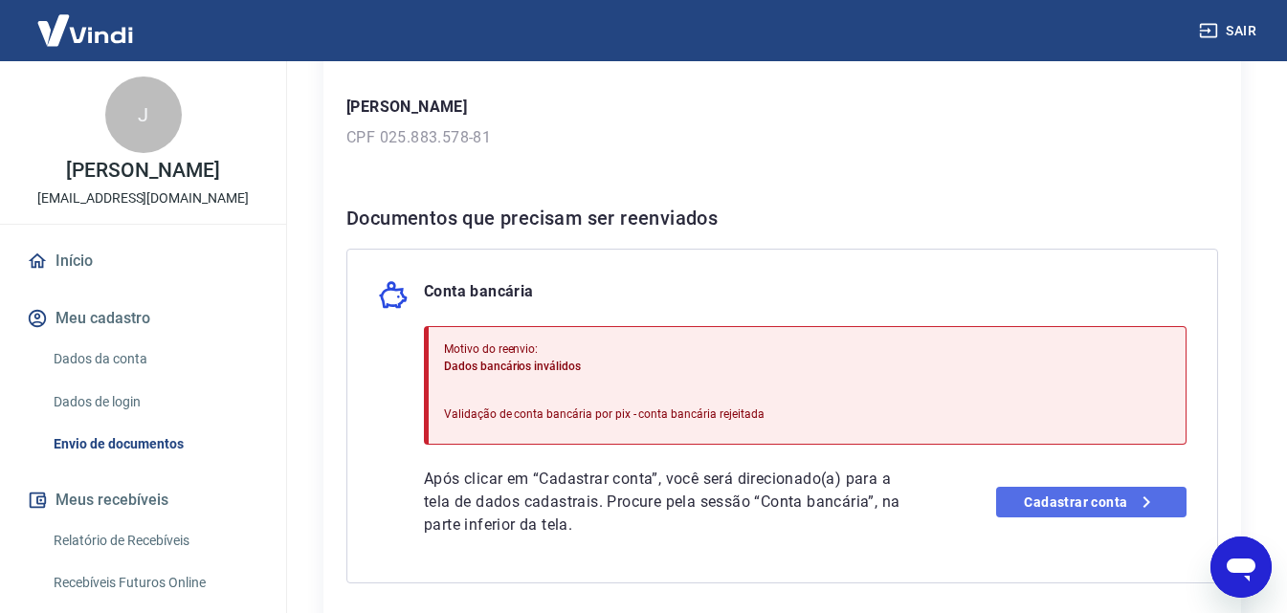
click at [1091, 497] on link "Cadastrar conta" at bounding box center [1091, 502] width 190 height 31
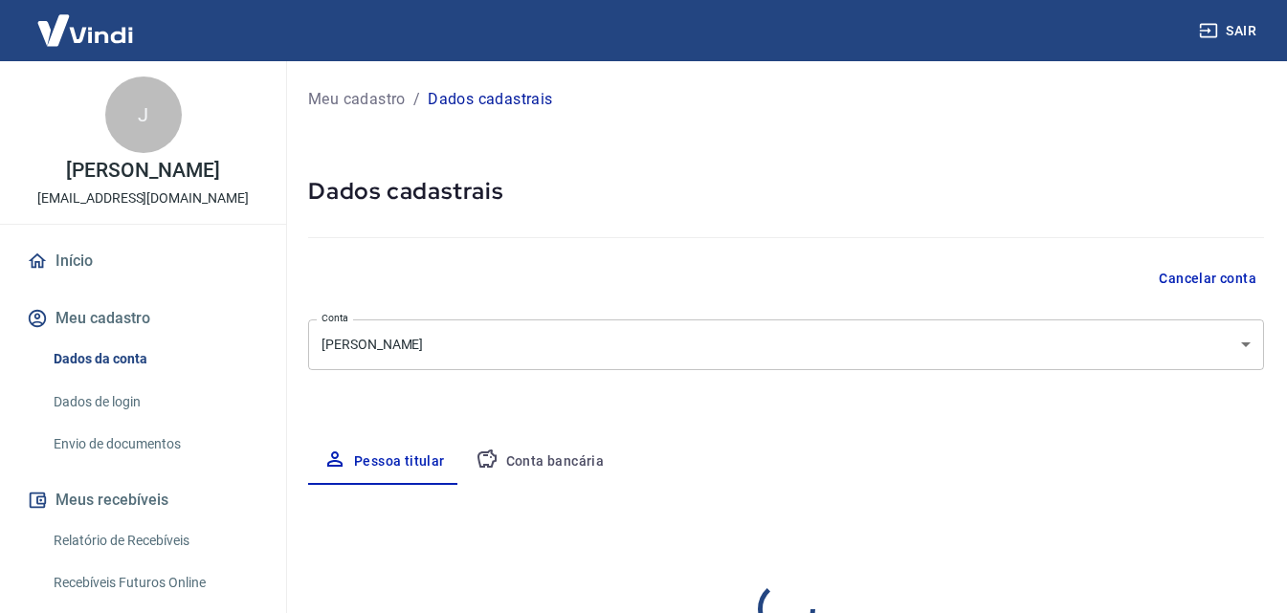
select select "SP"
select select "business"
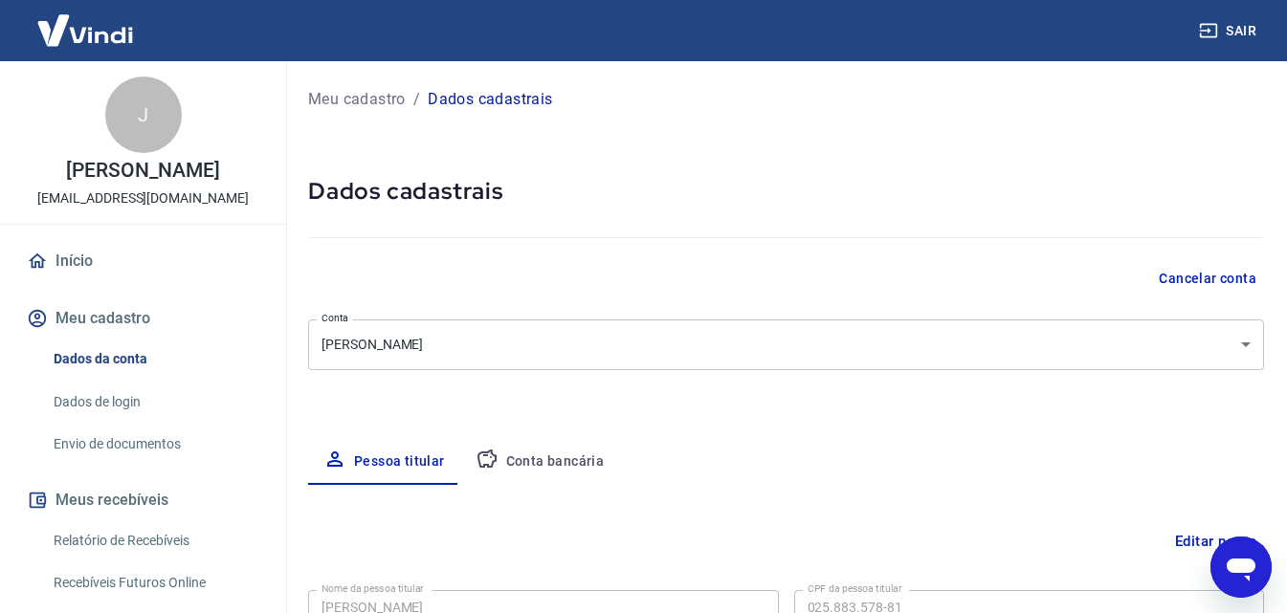
scroll to position [96, 0]
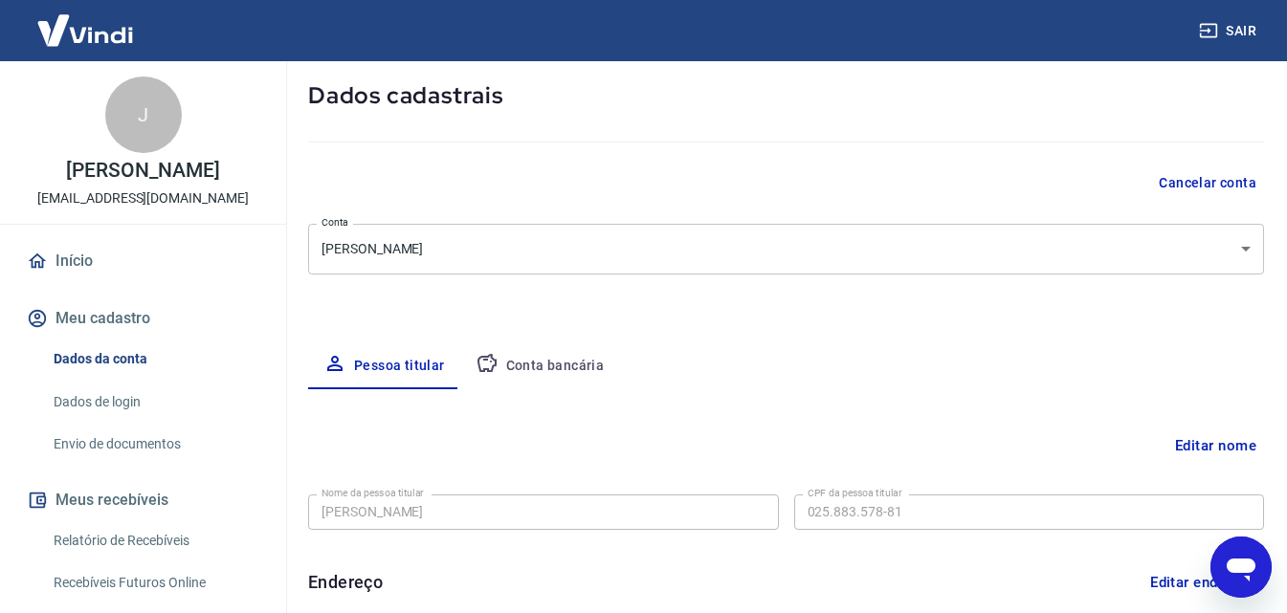
click at [547, 367] on button "Conta bancária" at bounding box center [540, 367] width 160 height 46
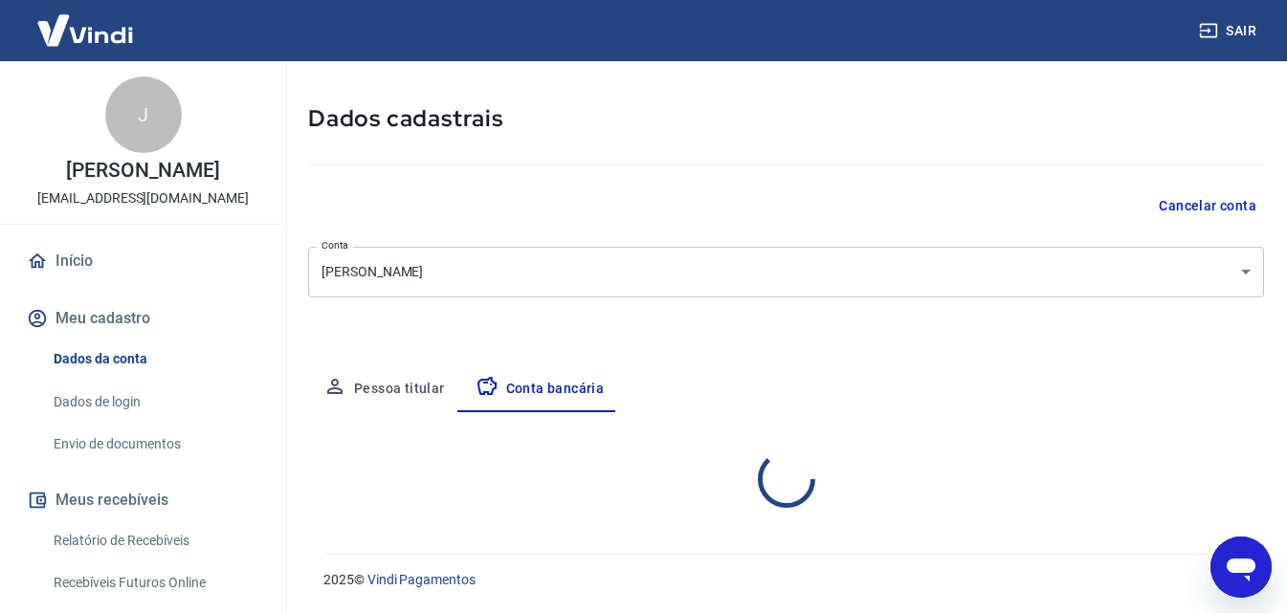
select select "1"
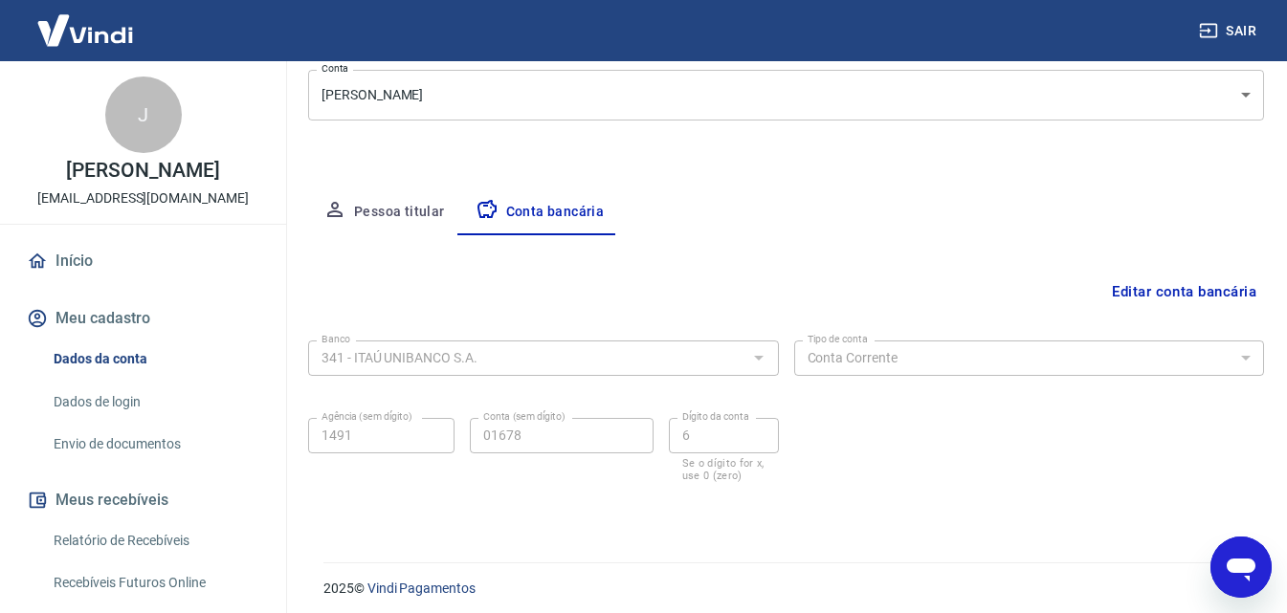
scroll to position [258, 0]
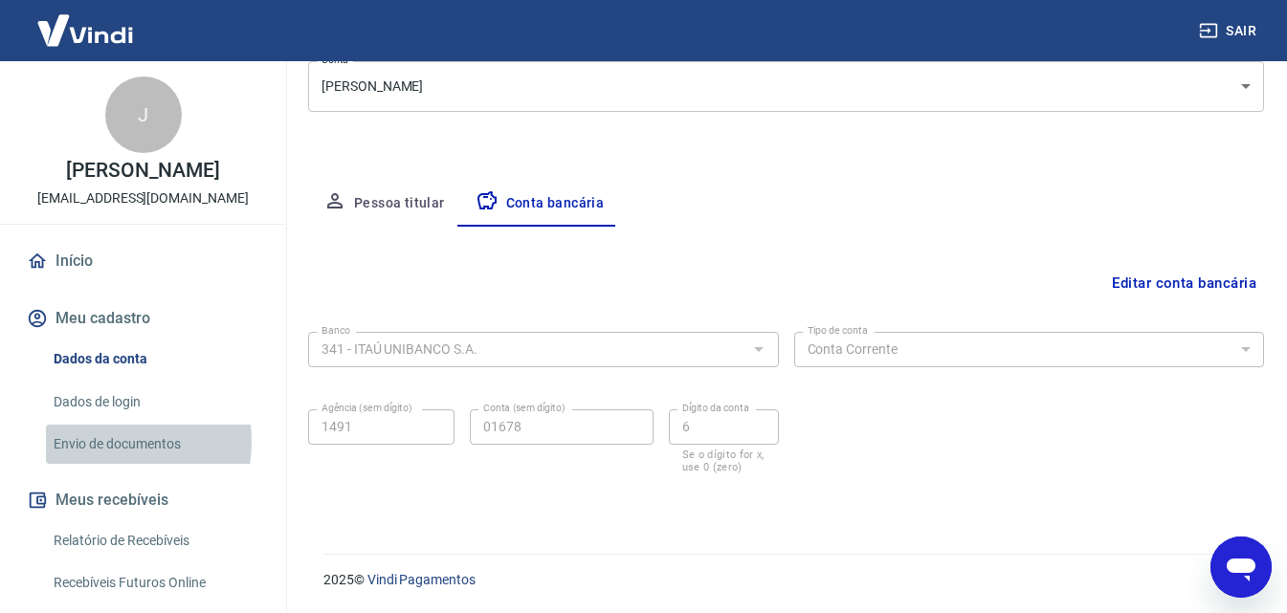
click at [107, 462] on link "Envio de documentos" at bounding box center [154, 444] width 217 height 39
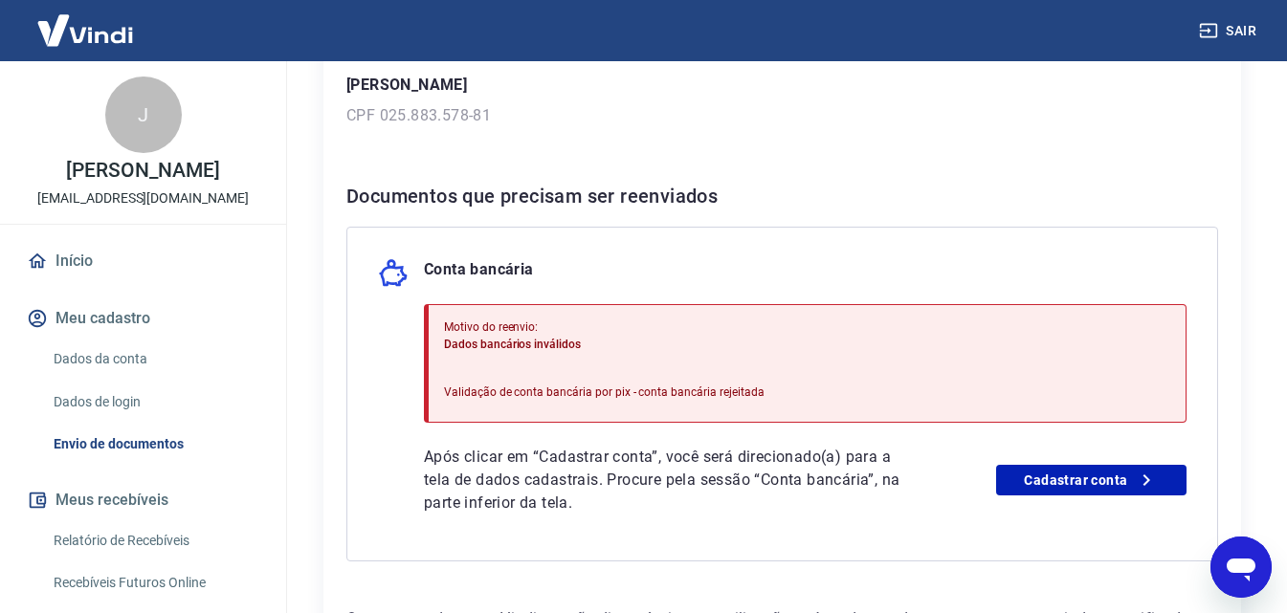
scroll to position [353, 0]
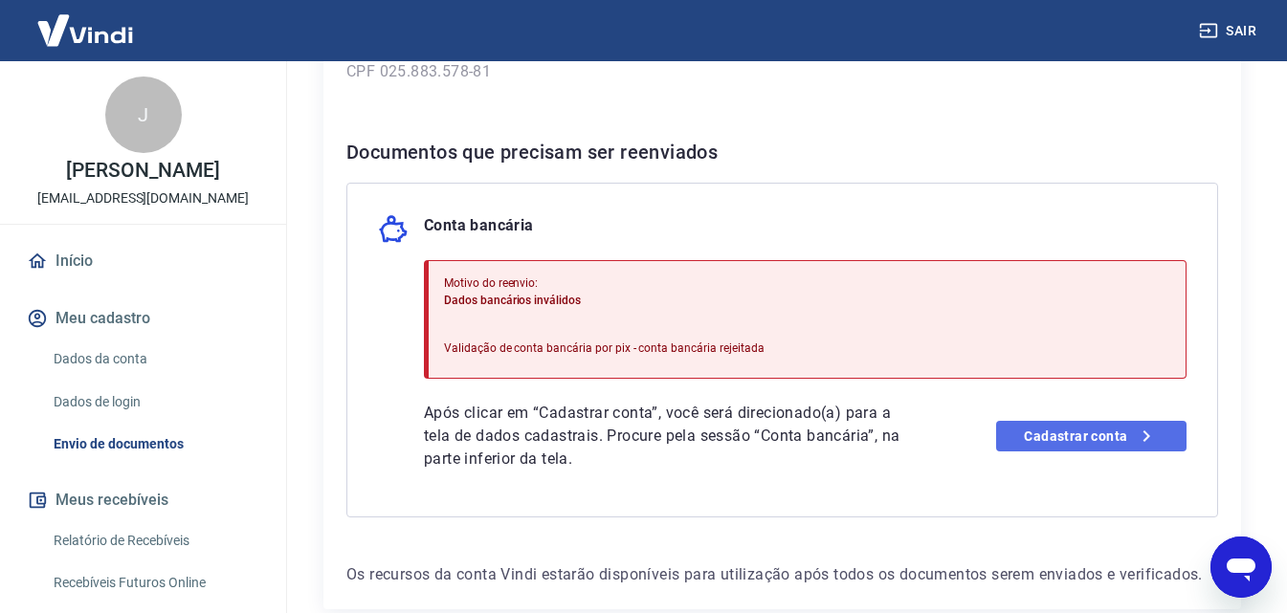
click at [1067, 441] on link "Cadastrar conta" at bounding box center [1091, 436] width 190 height 31
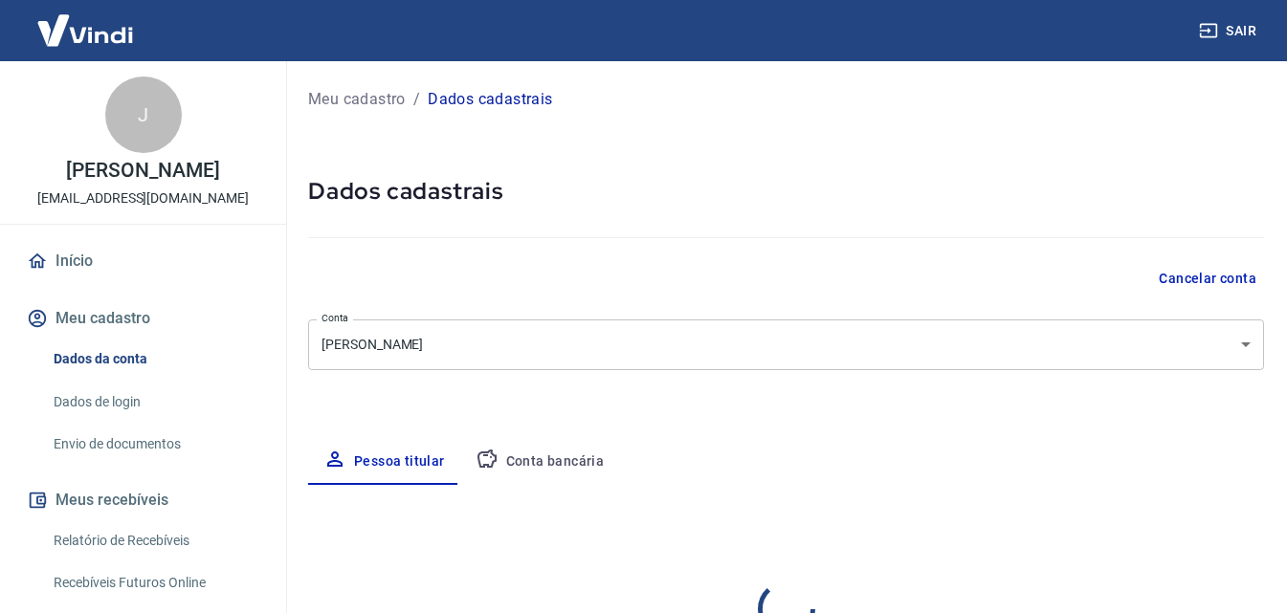
select select "SP"
select select "business"
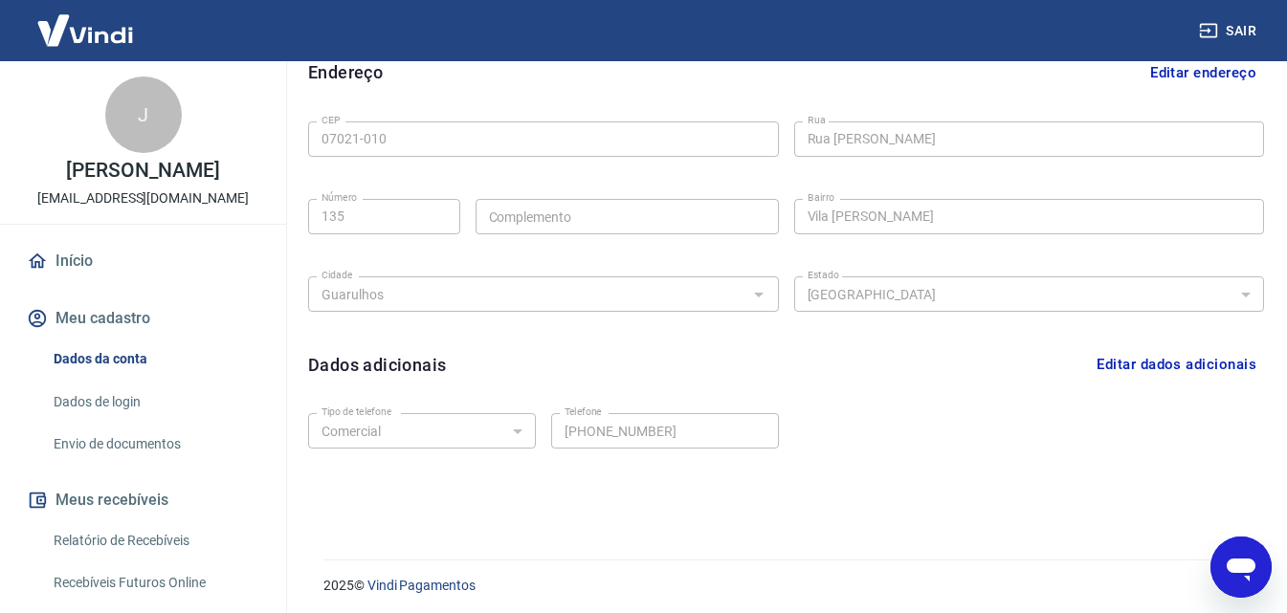
scroll to position [612, 0]
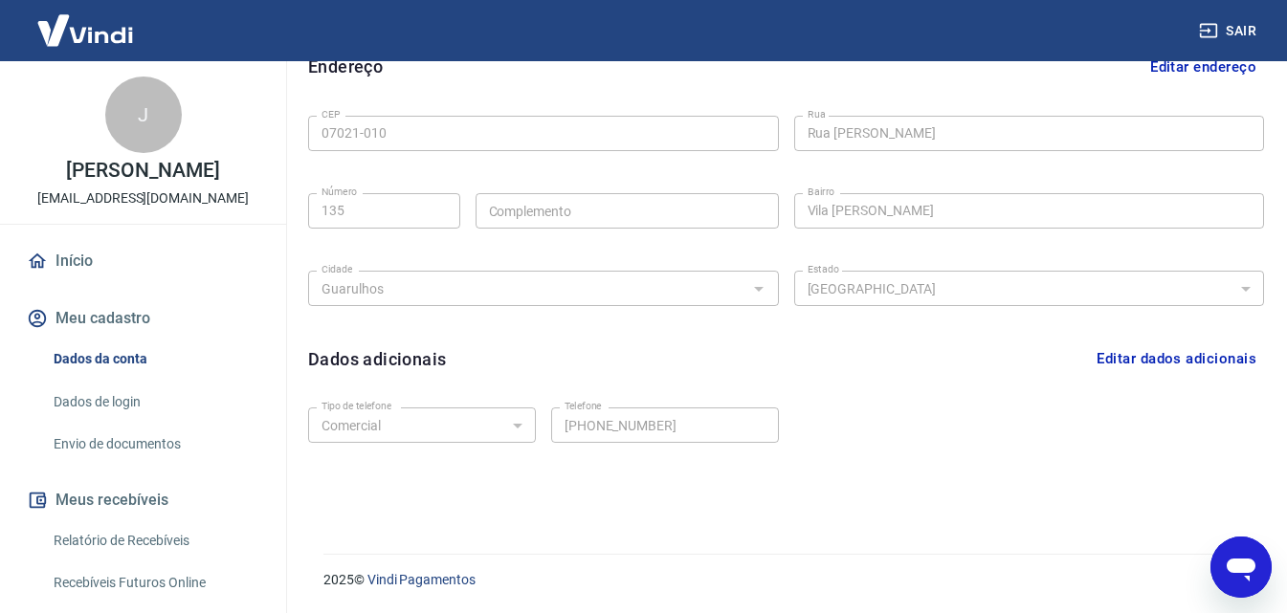
click at [1193, 362] on button "Editar dados adicionais" at bounding box center [1176, 359] width 175 height 36
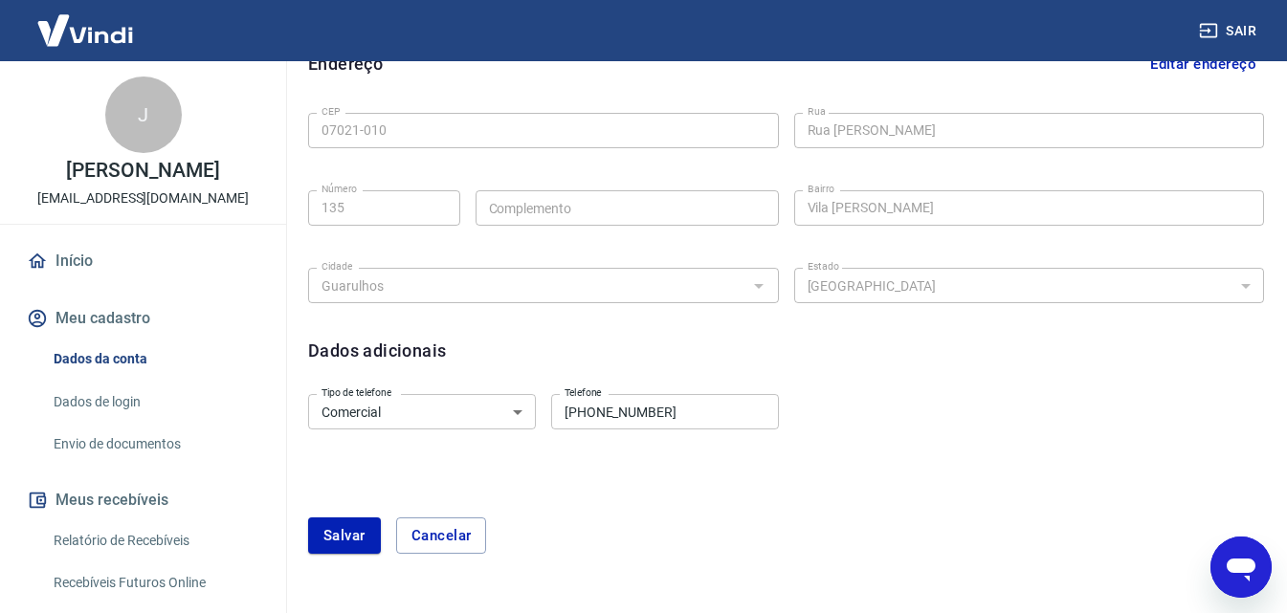
scroll to position [683, 0]
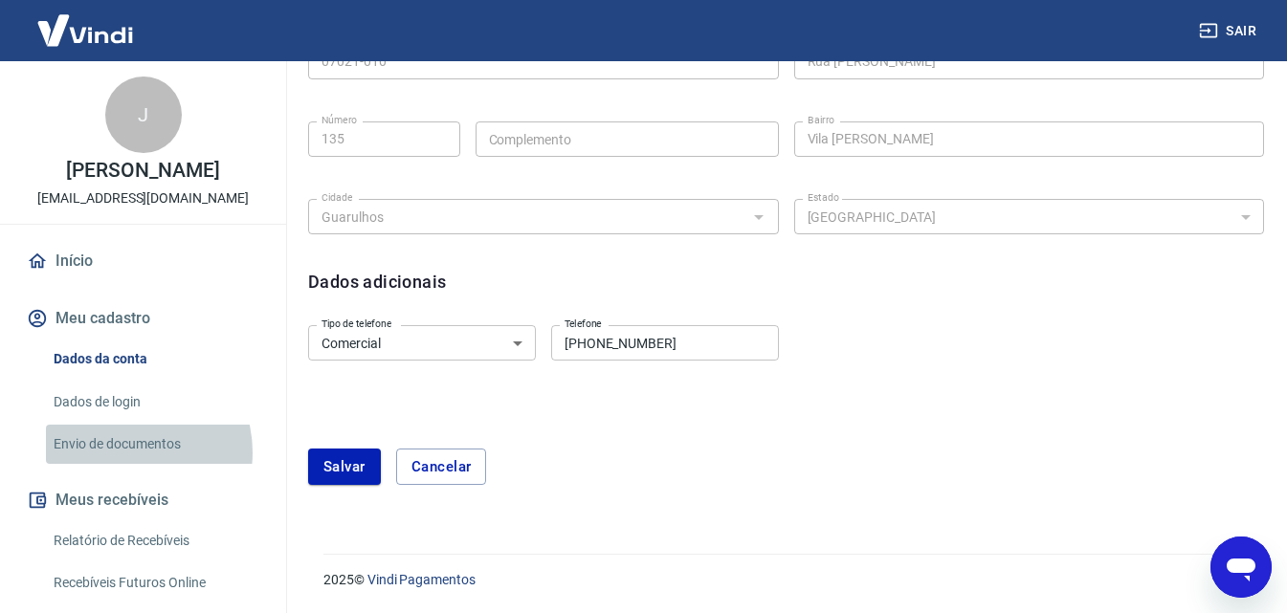
click at [125, 464] on link "Envio de documentos" at bounding box center [154, 444] width 217 height 39
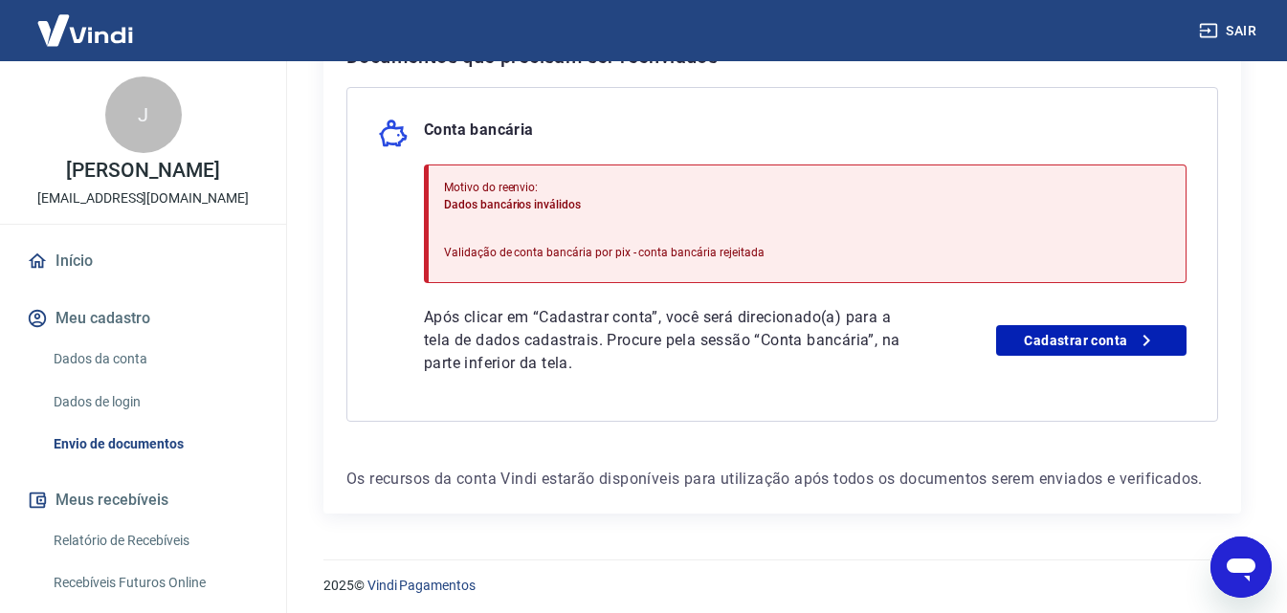
scroll to position [455, 0]
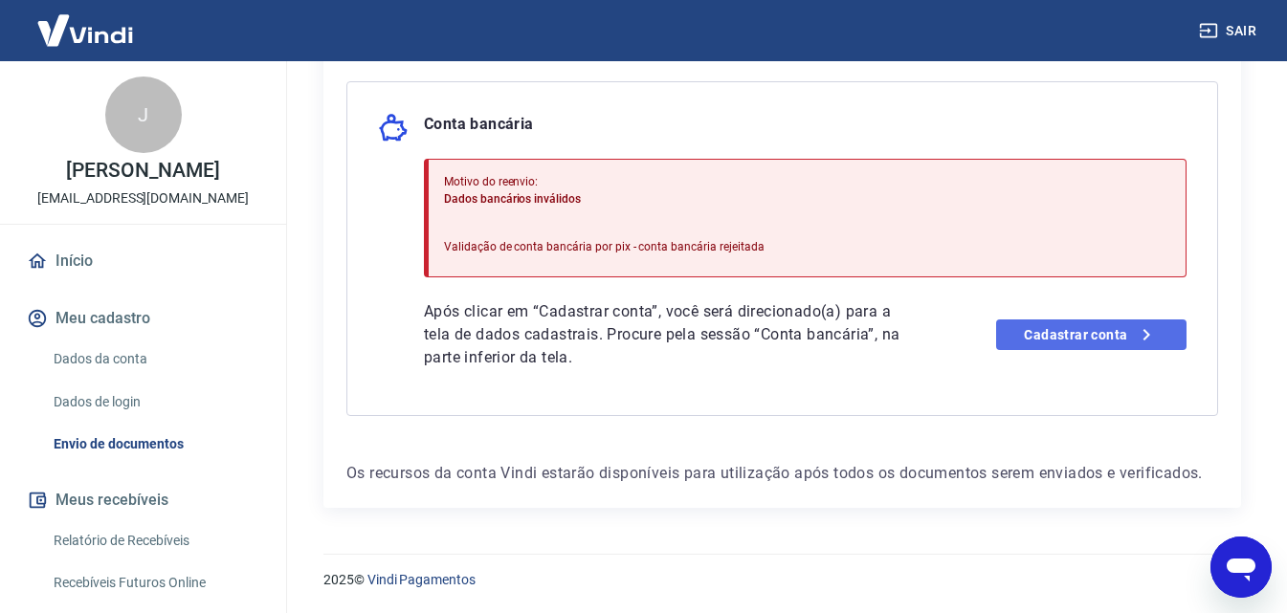
click at [1064, 344] on link "Cadastrar conta" at bounding box center [1091, 335] width 190 height 31
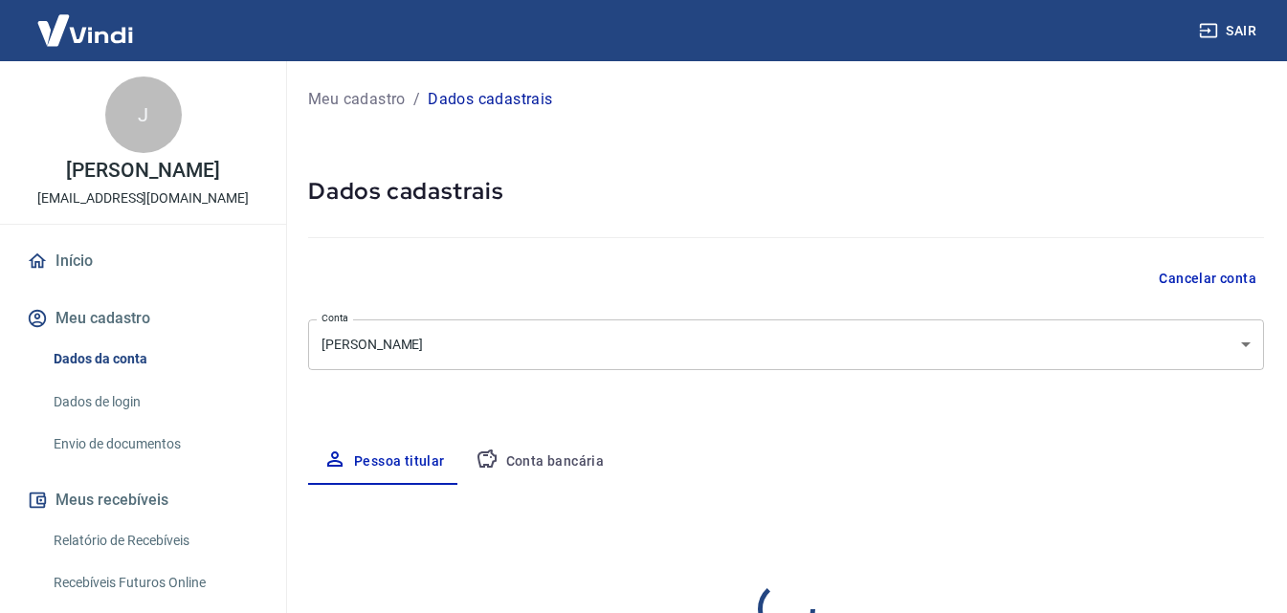
select select "SP"
select select "business"
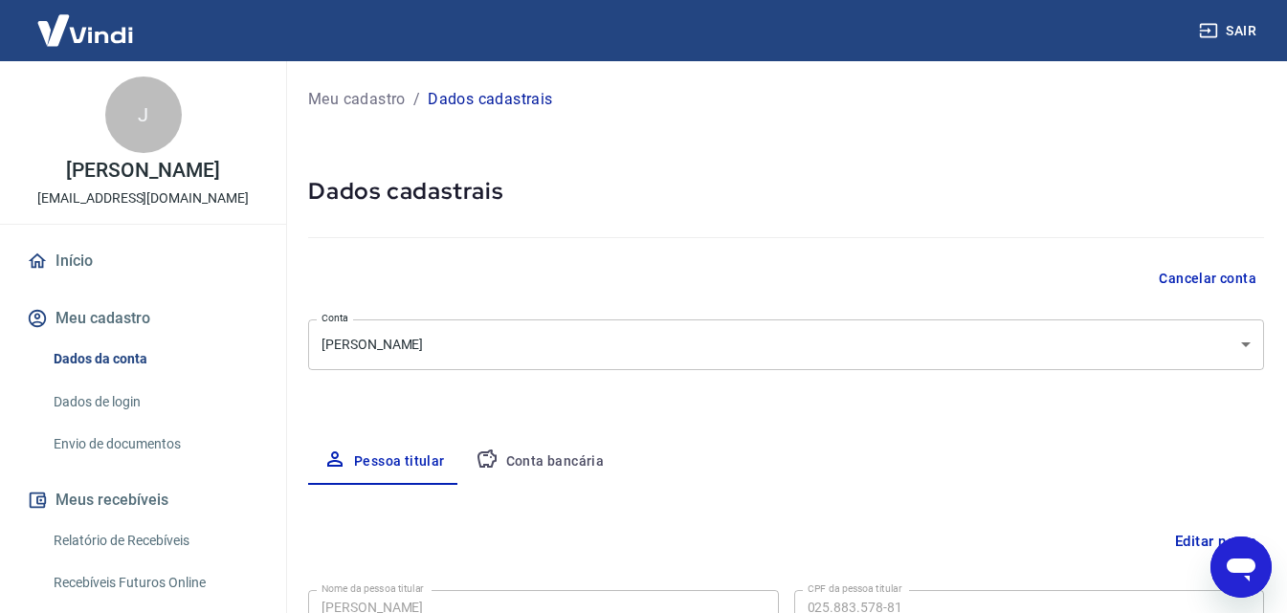
click at [533, 463] on button "Conta bancária" at bounding box center [540, 462] width 160 height 46
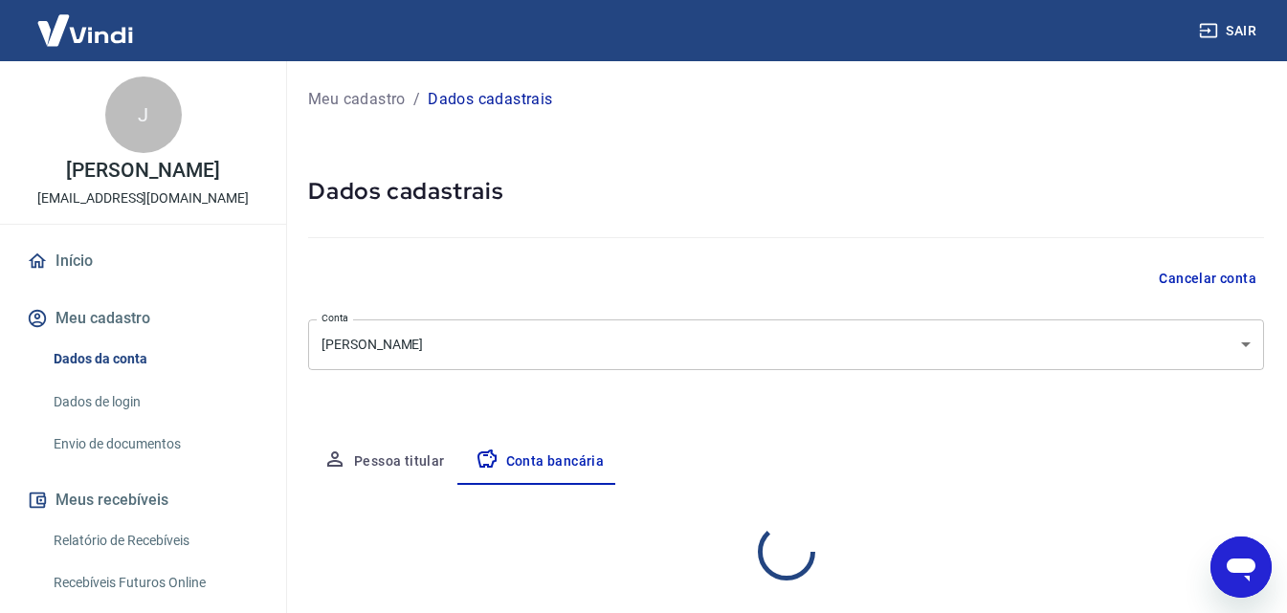
select select "1"
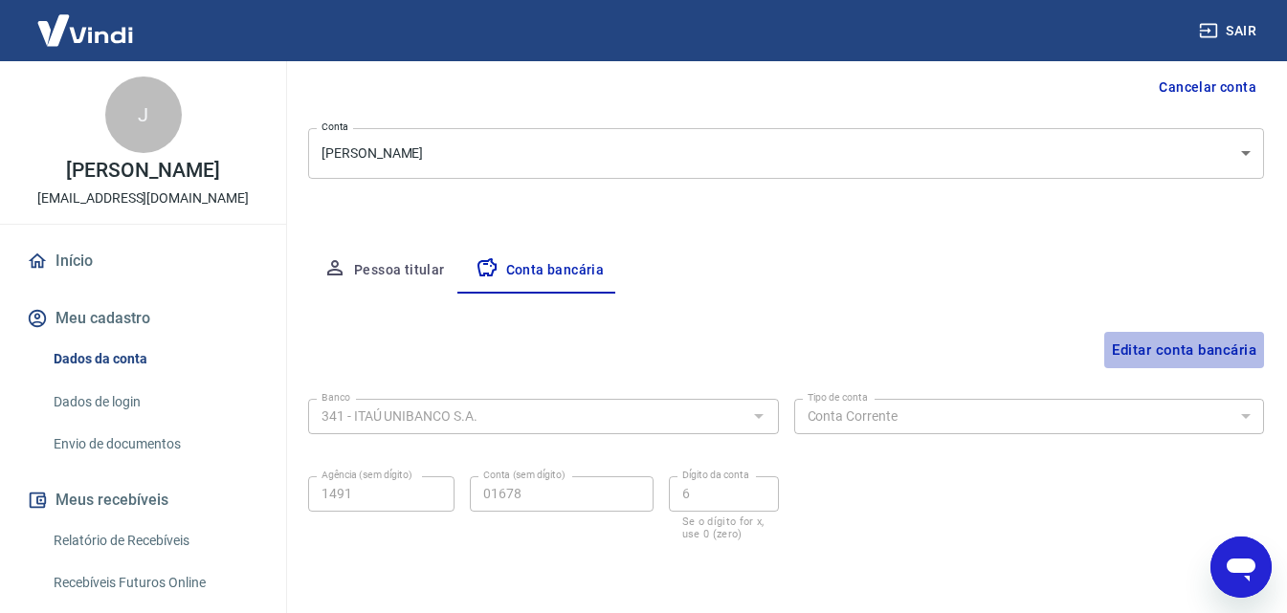
click at [1176, 350] on button "Editar conta bancária" at bounding box center [1184, 350] width 160 height 36
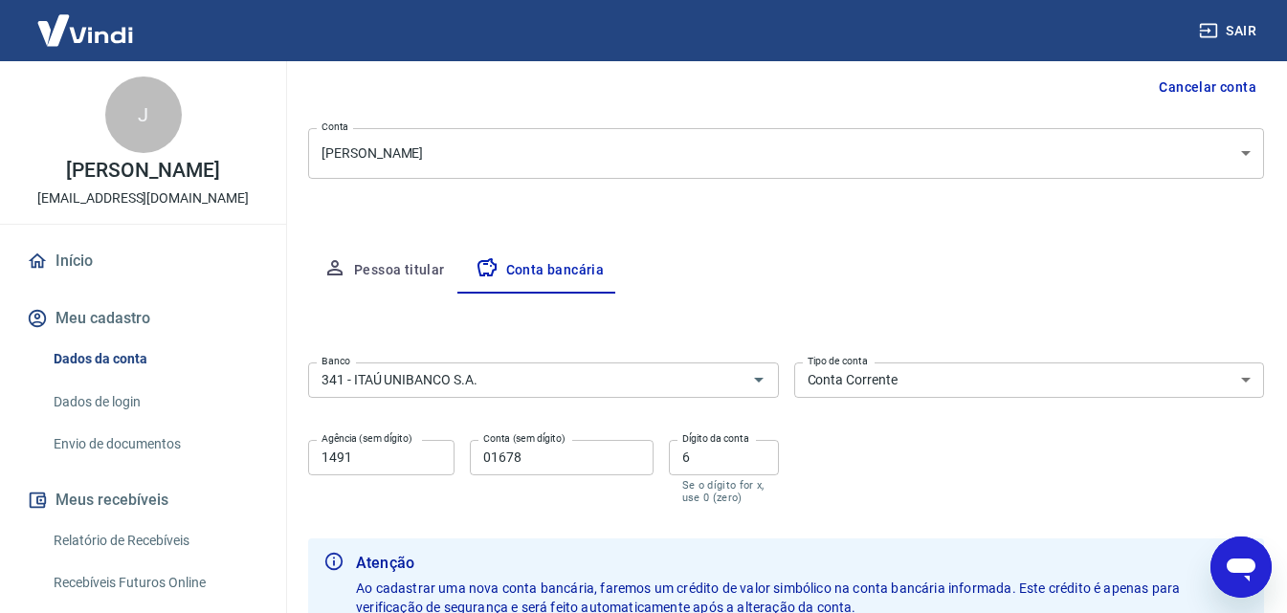
scroll to position [287, 0]
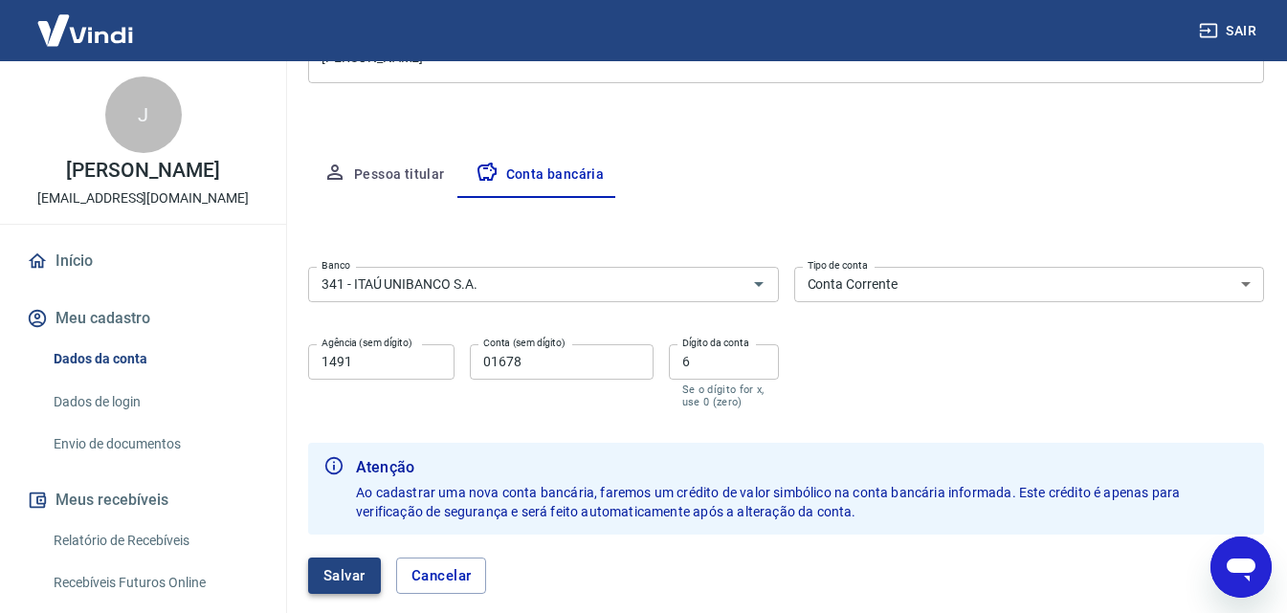
click at [347, 573] on button "Salvar" at bounding box center [344, 576] width 73 height 36
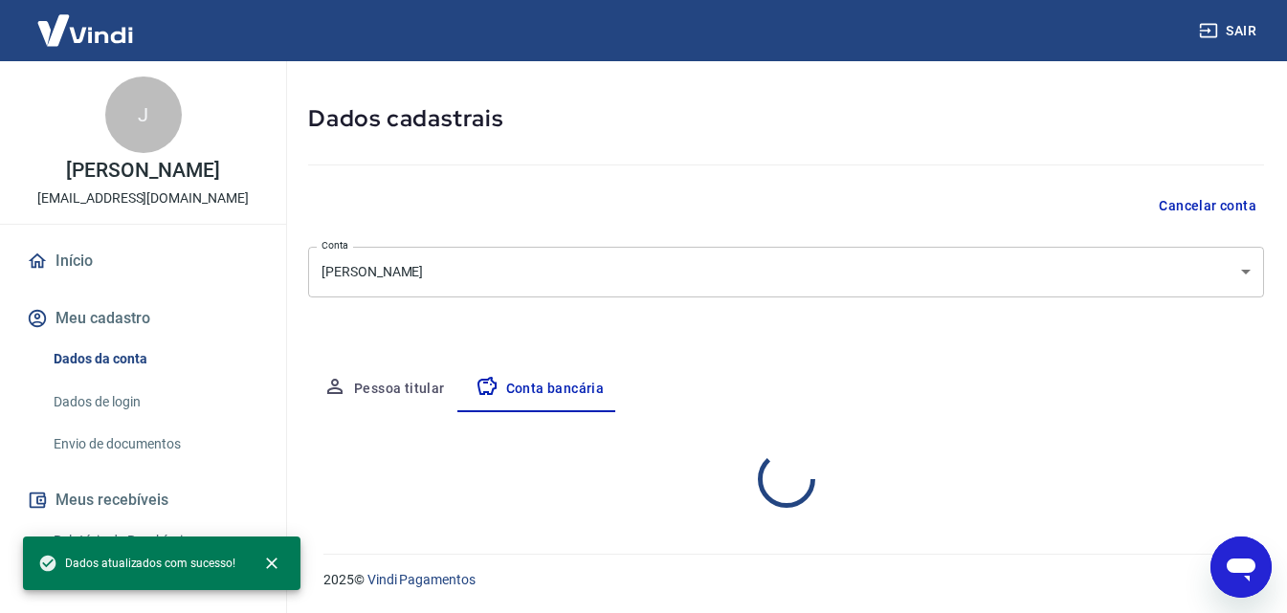
scroll to position [258, 0]
select select "1"
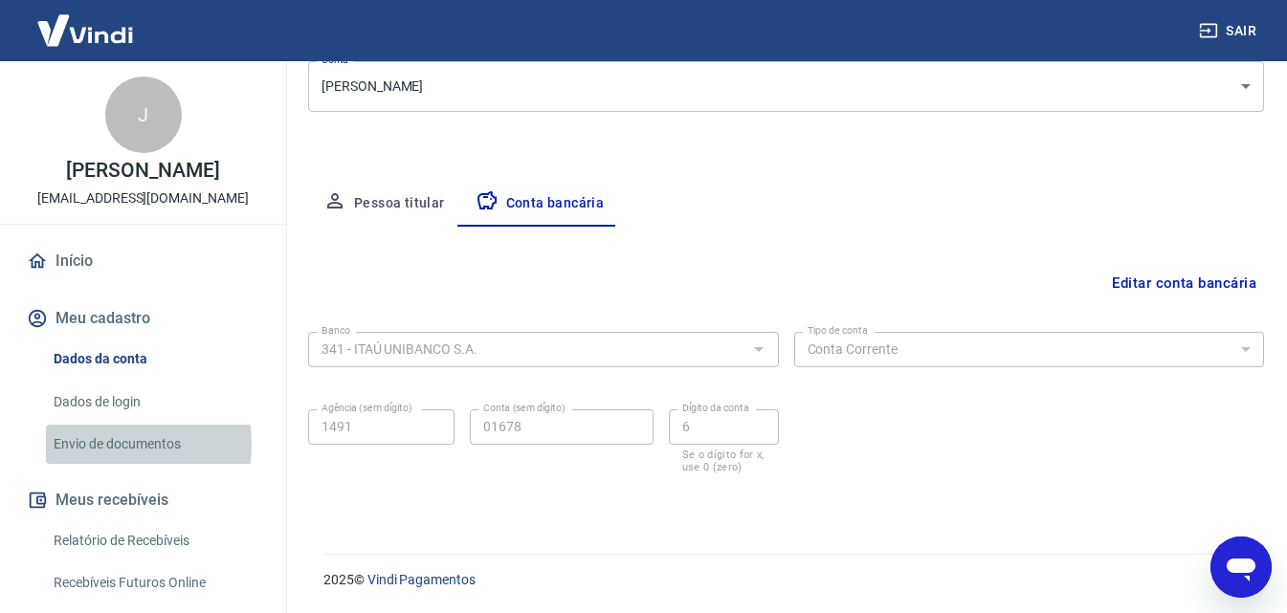
click at [105, 464] on link "Envio de documentos" at bounding box center [154, 444] width 217 height 39
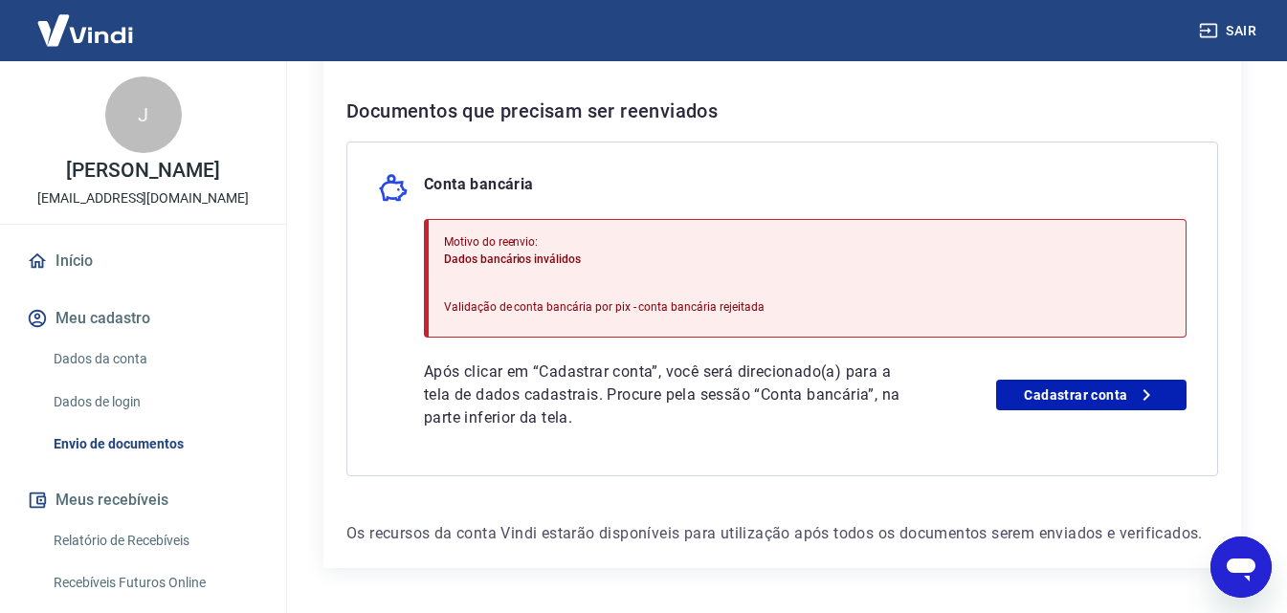
scroll to position [352, 0]
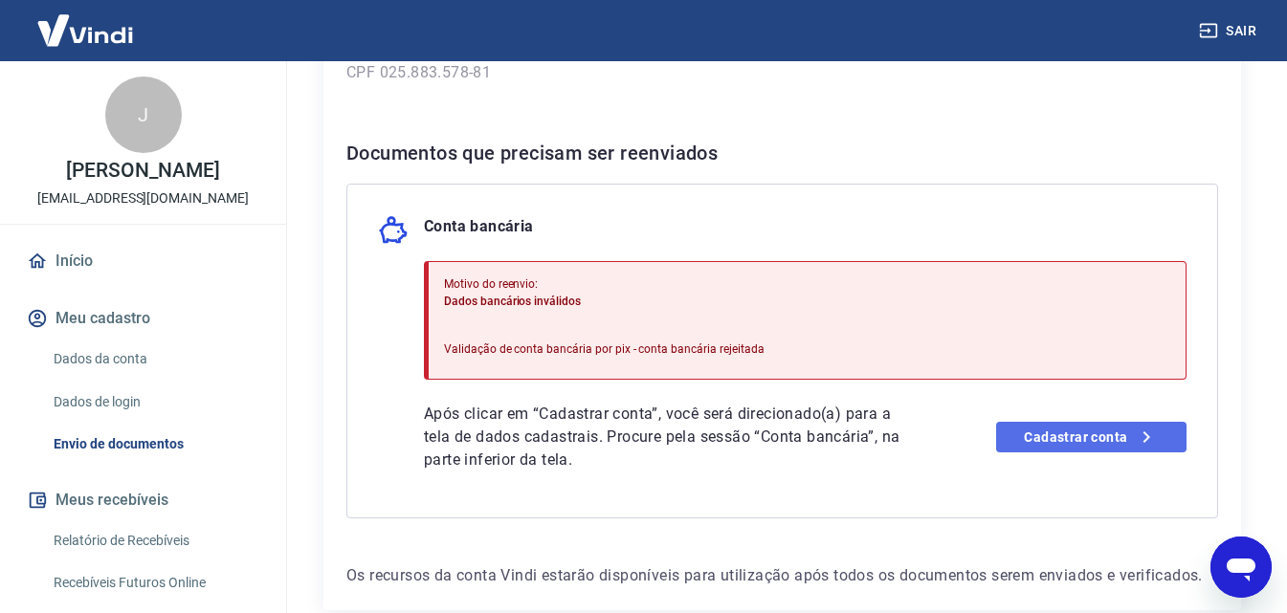
click at [1069, 437] on link "Cadastrar conta" at bounding box center [1091, 437] width 190 height 31
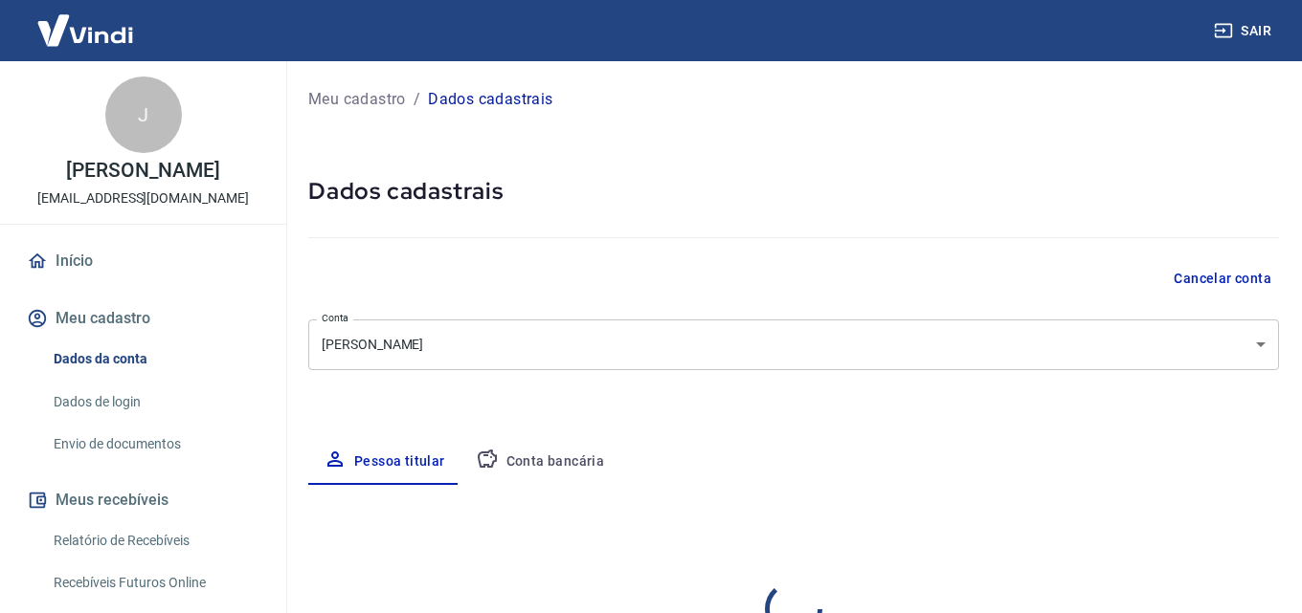
select select "SP"
select select "business"
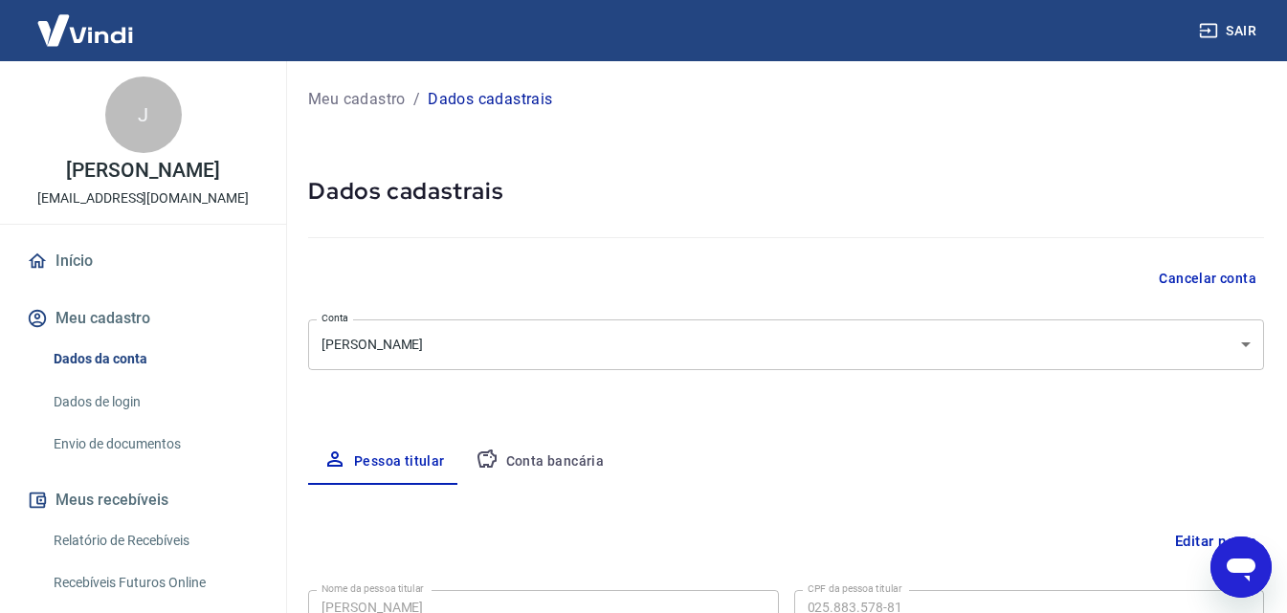
click at [562, 462] on button "Conta bancária" at bounding box center [540, 462] width 160 height 46
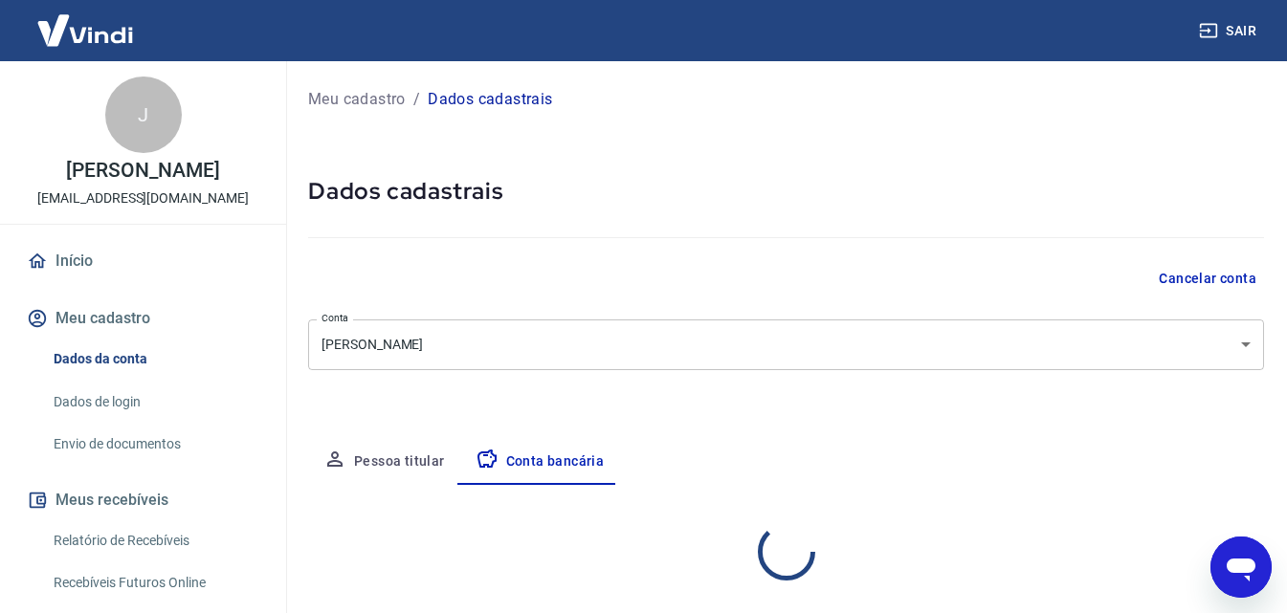
select select "1"
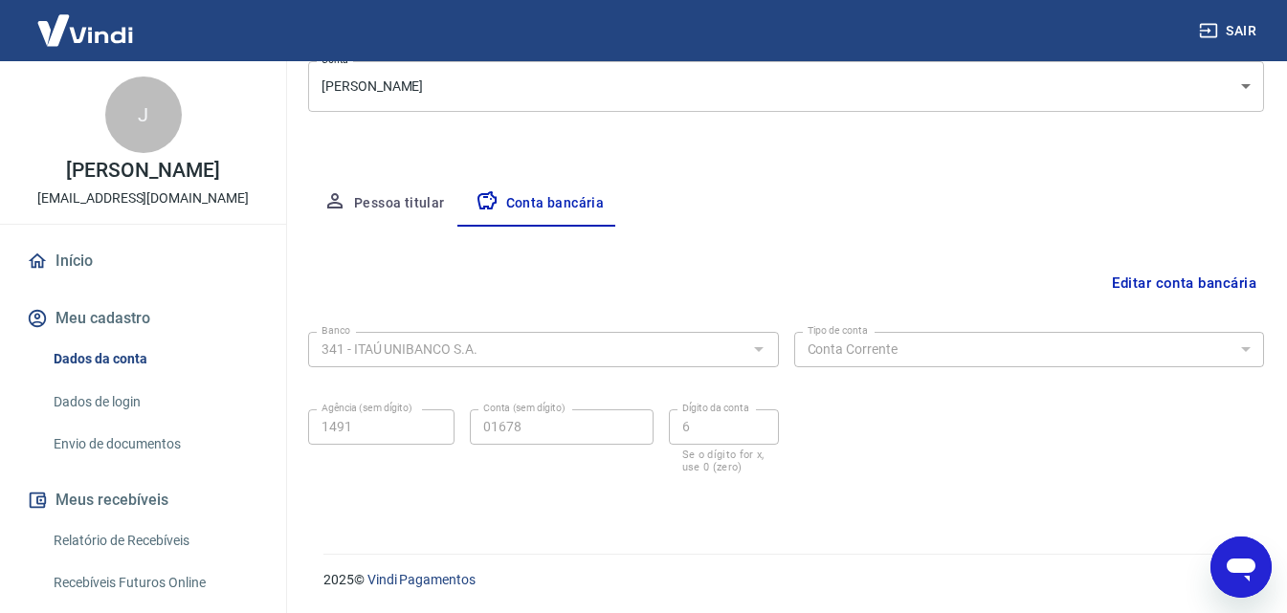
click at [1161, 288] on button "Editar conta bancária" at bounding box center [1184, 283] width 160 height 36
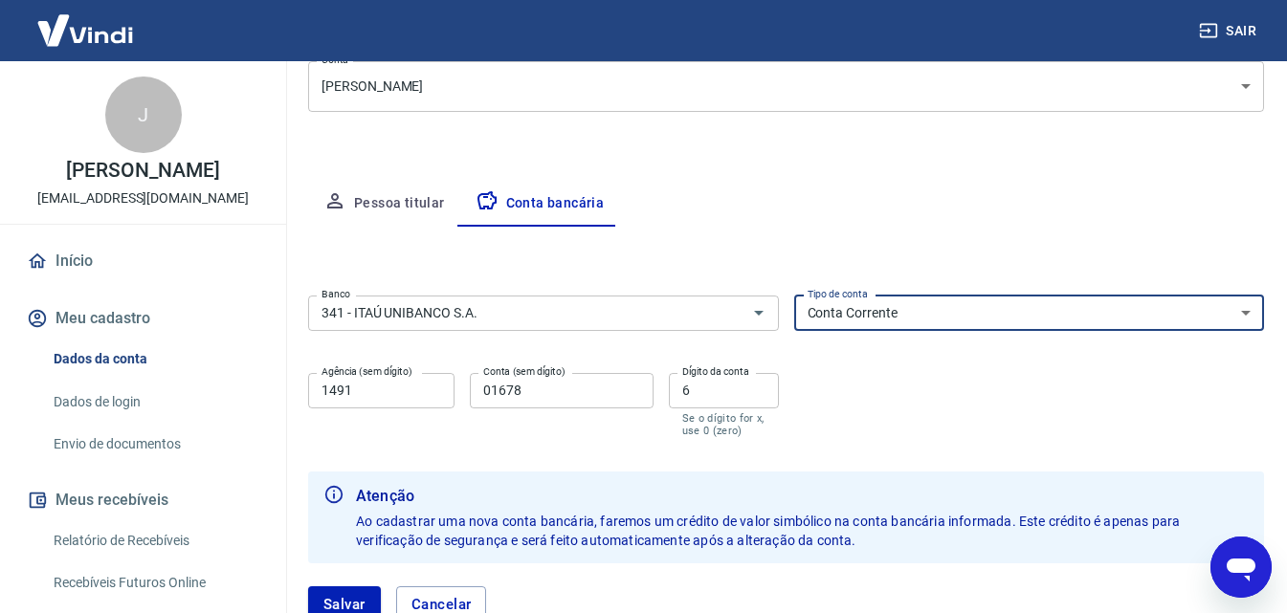
click at [1237, 314] on select "Conta Corrente Conta Poupança" at bounding box center [1029, 313] width 471 height 35
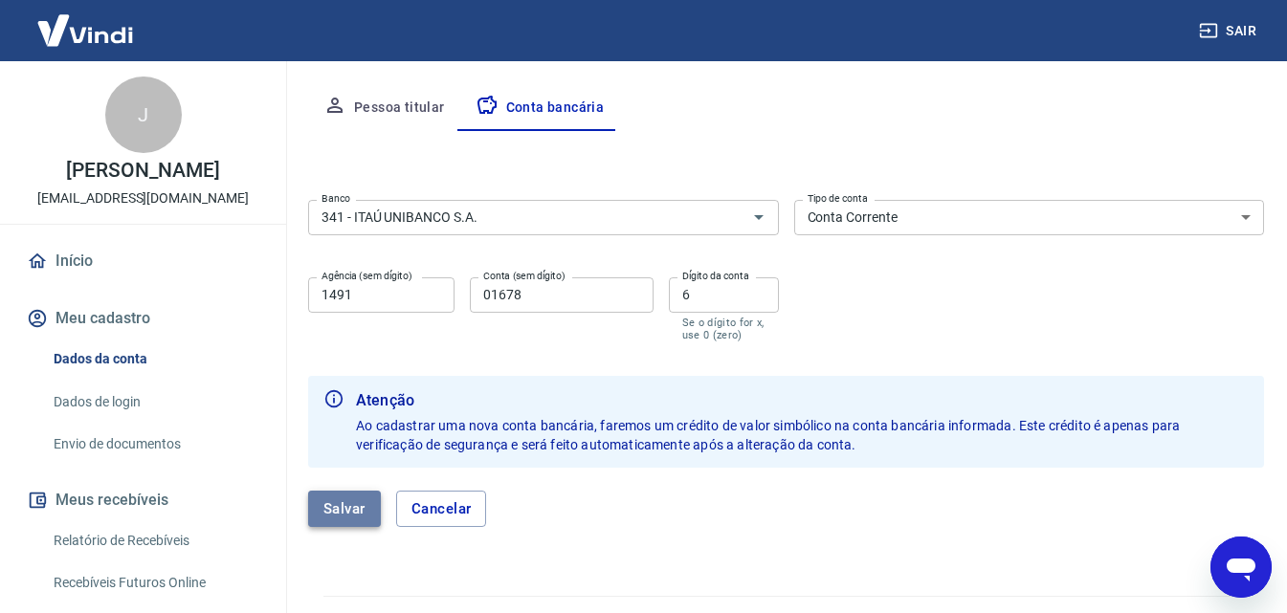
click at [340, 515] on button "Salvar" at bounding box center [344, 509] width 73 height 36
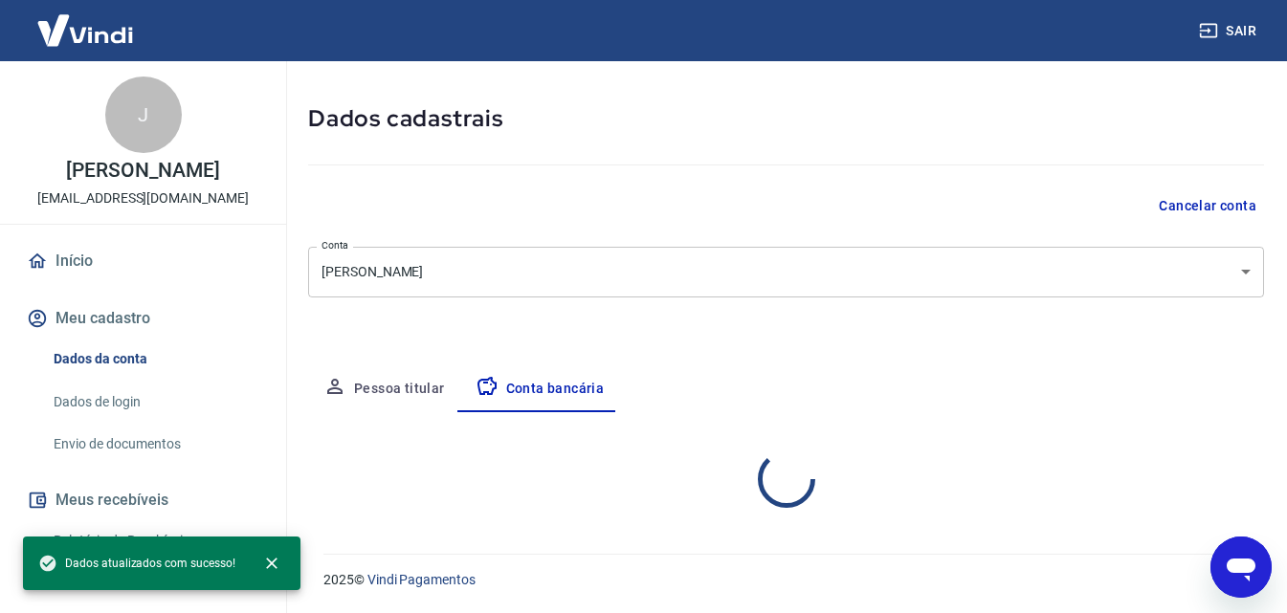
select select "1"
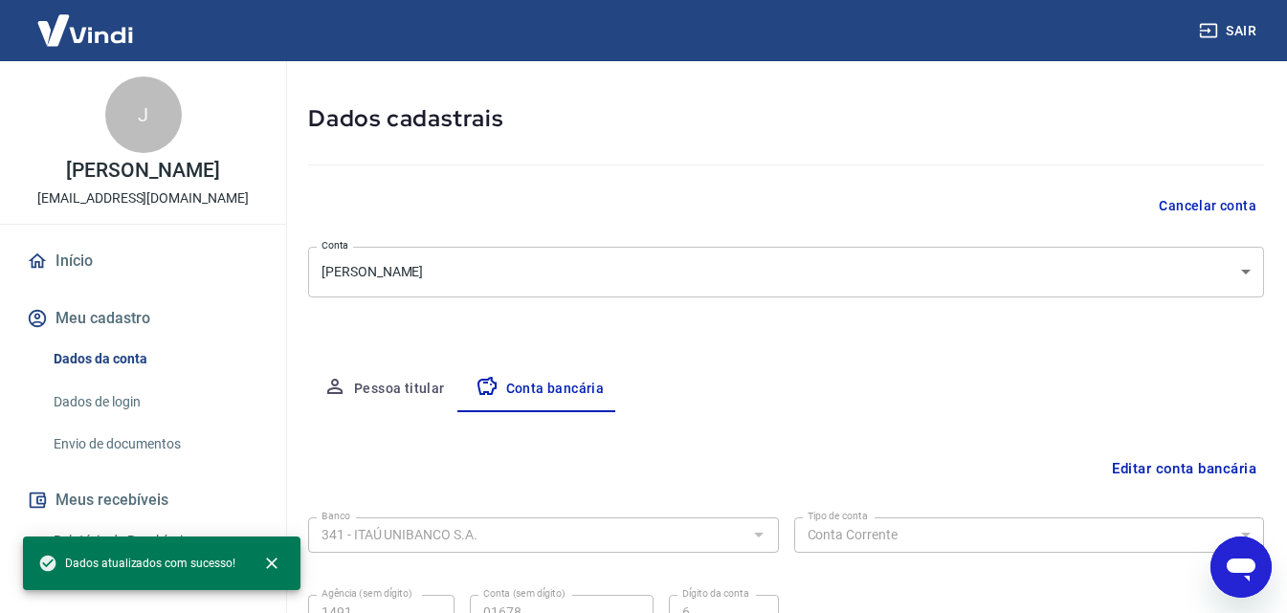
scroll to position [258, 0]
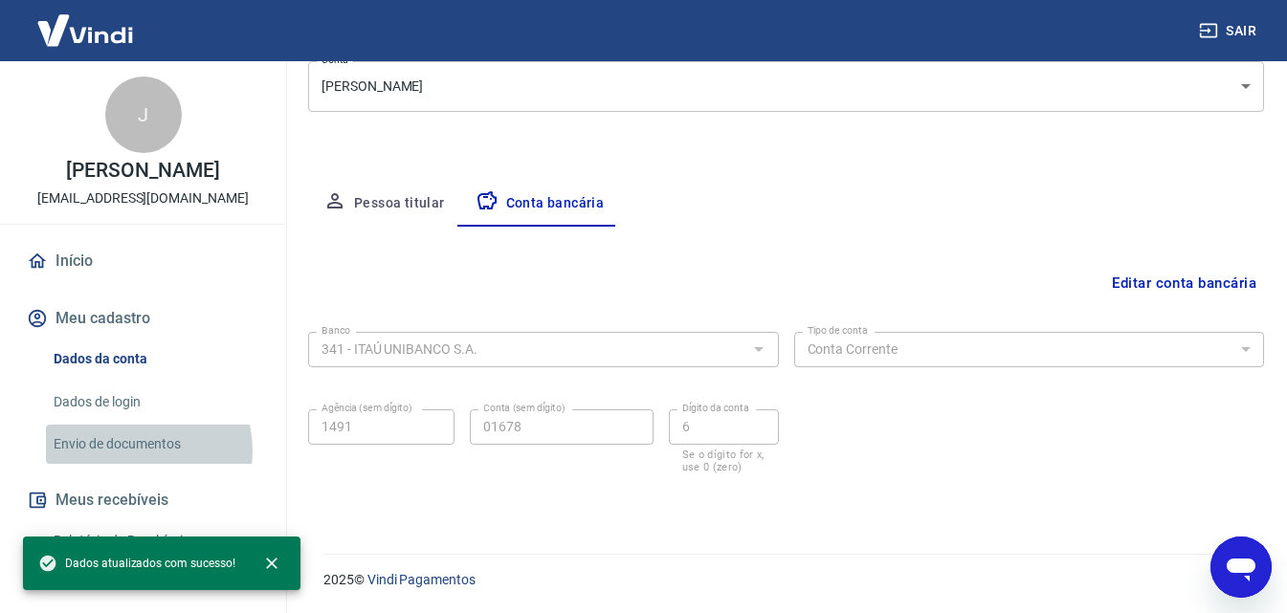
click at [138, 464] on link "Envio de documentos" at bounding box center [154, 444] width 217 height 39
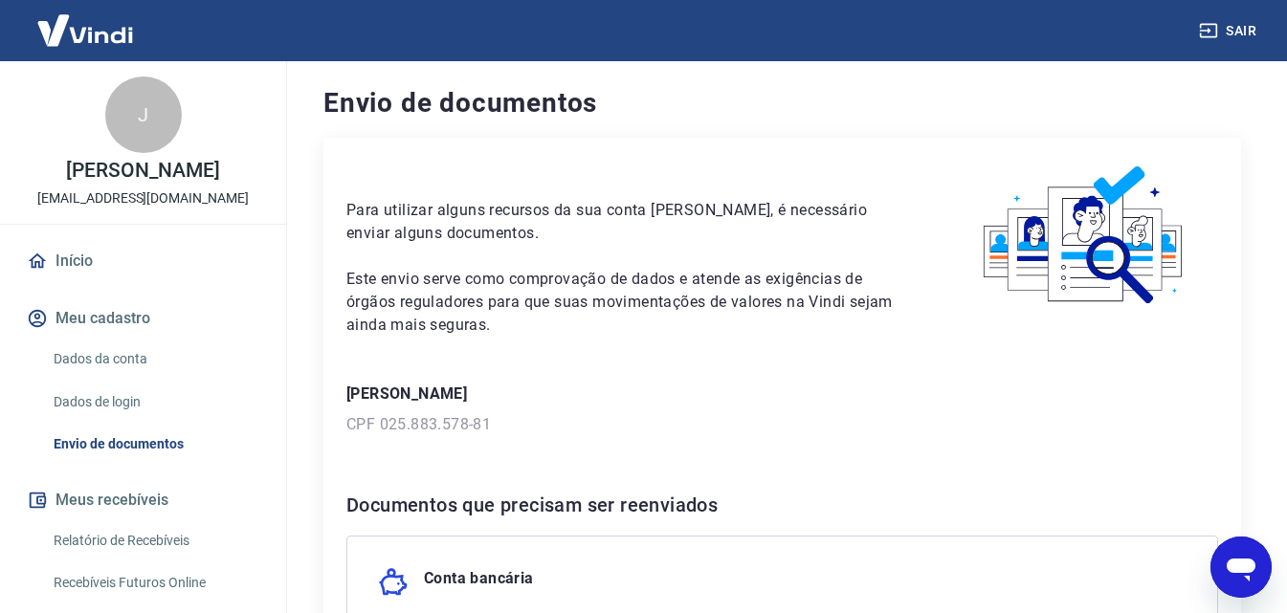
scroll to position [287, 0]
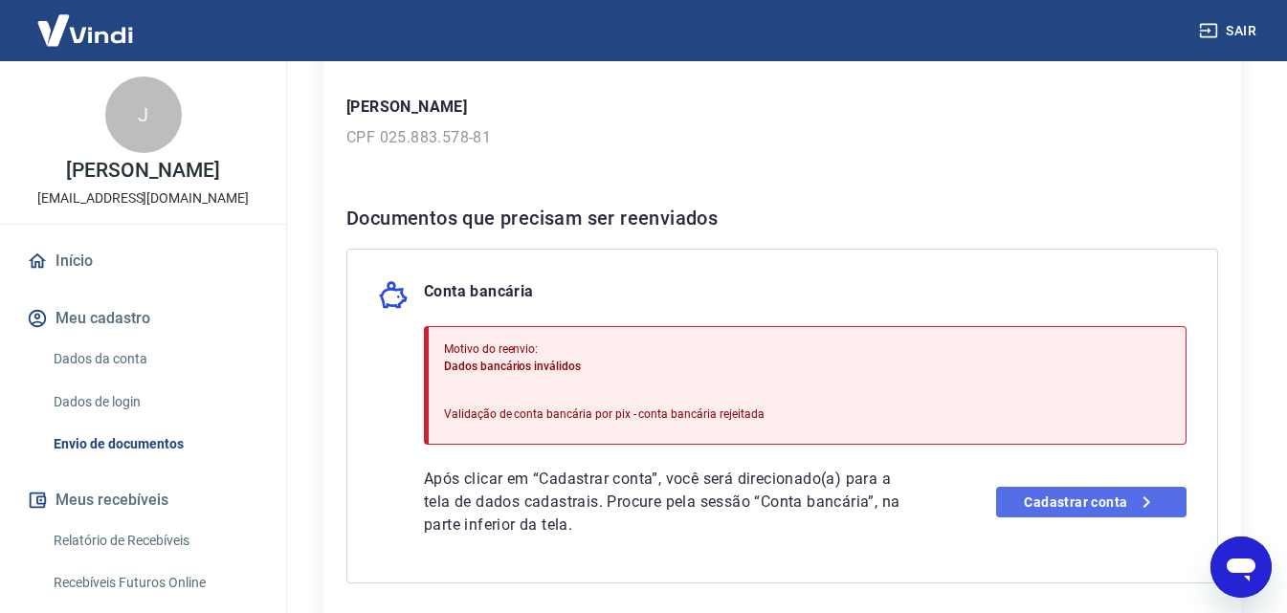
click at [1026, 507] on link "Cadastrar conta" at bounding box center [1091, 502] width 190 height 31
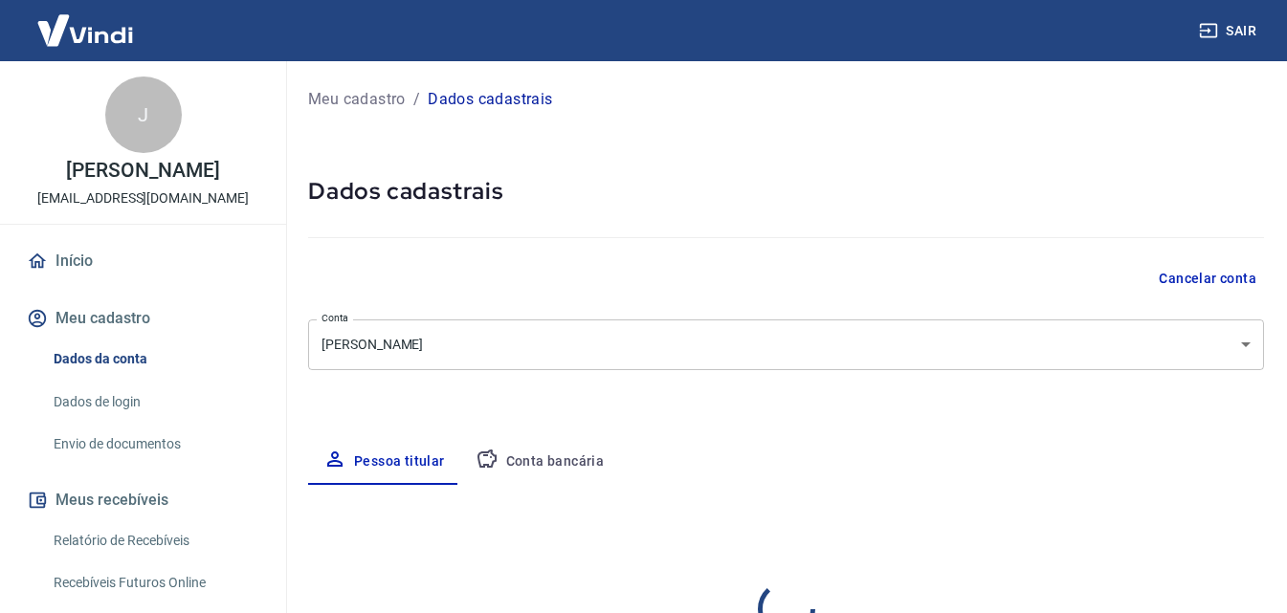
select select "SP"
select select "business"
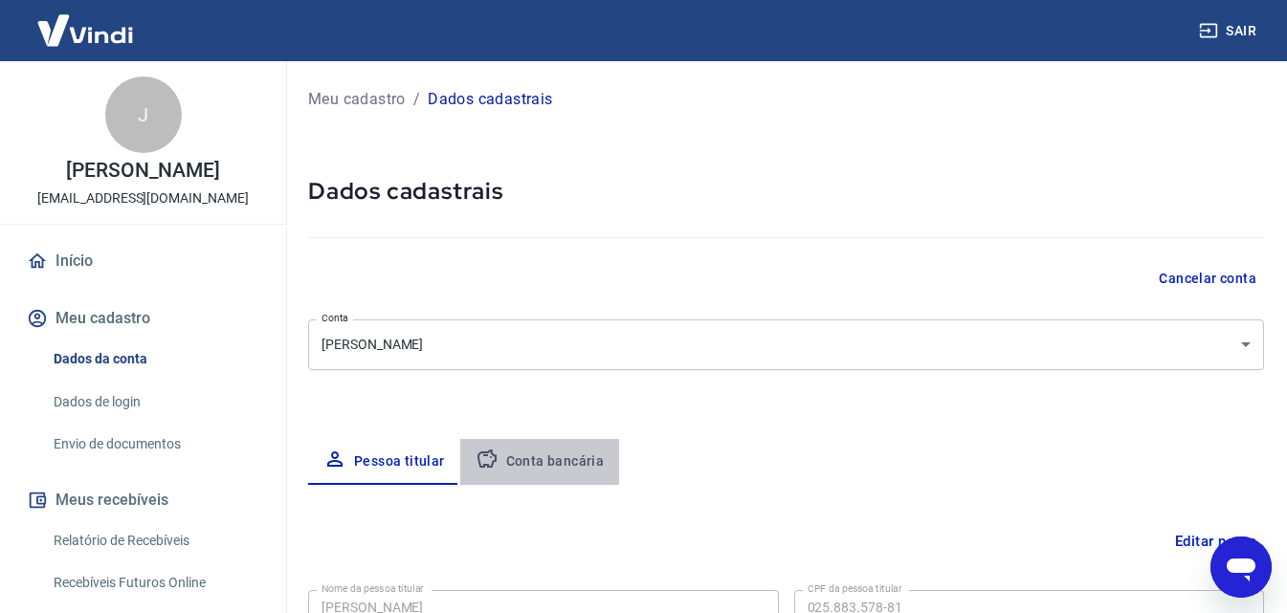
click at [567, 471] on button "Conta bancária" at bounding box center [540, 462] width 160 height 46
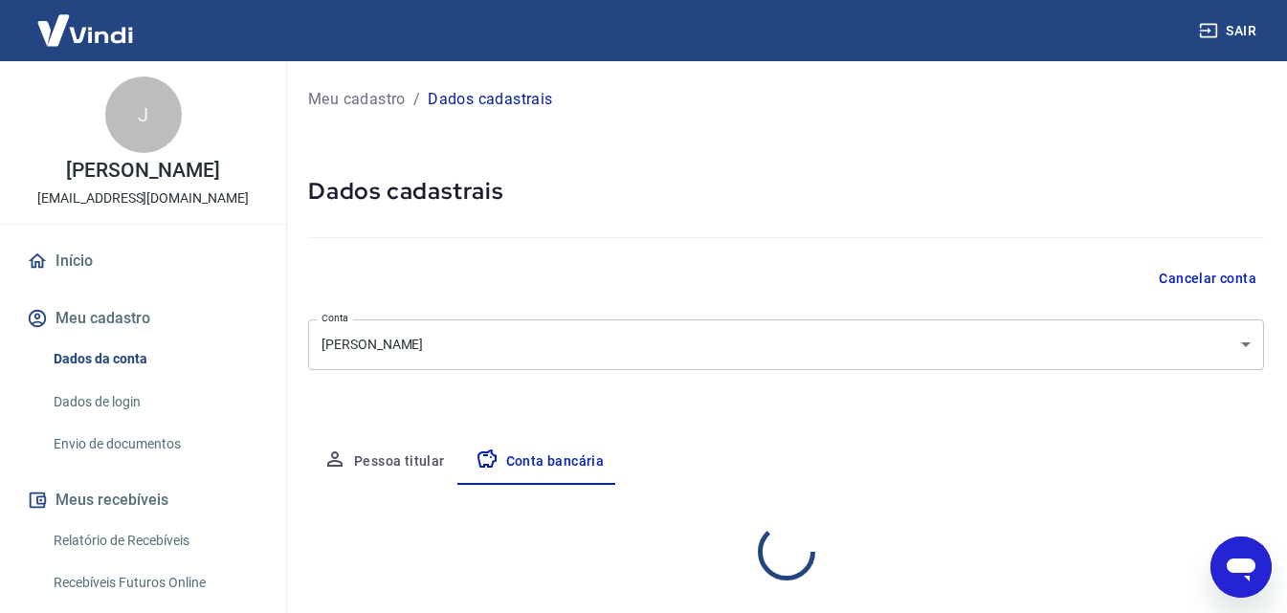
select select "1"
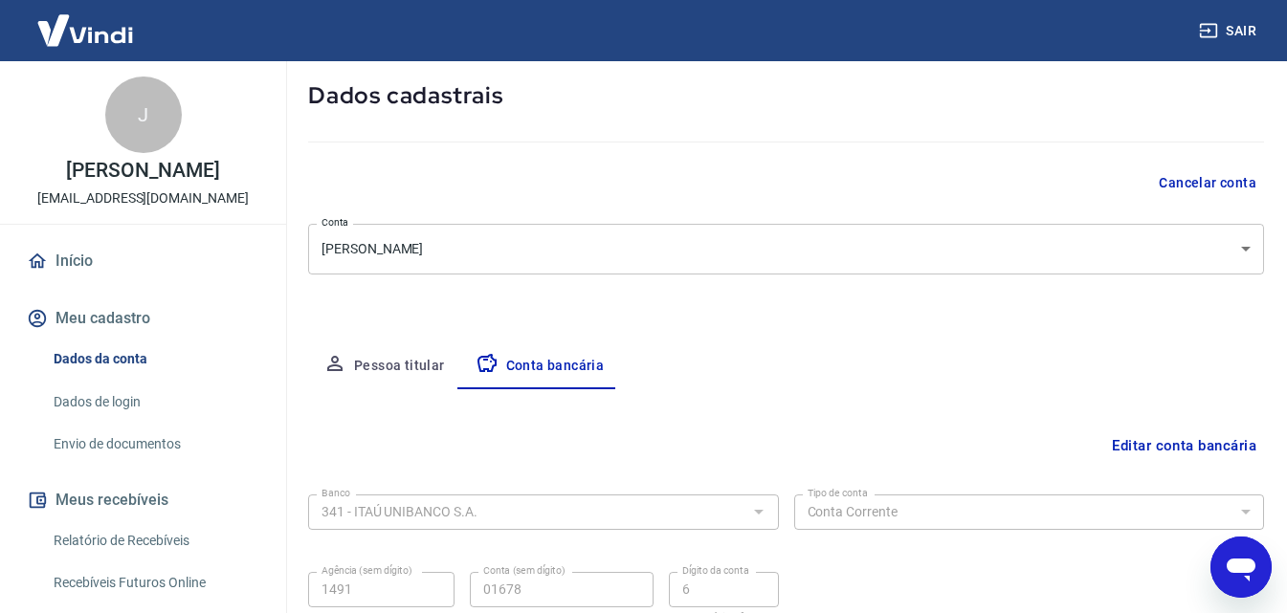
scroll to position [191, 0]
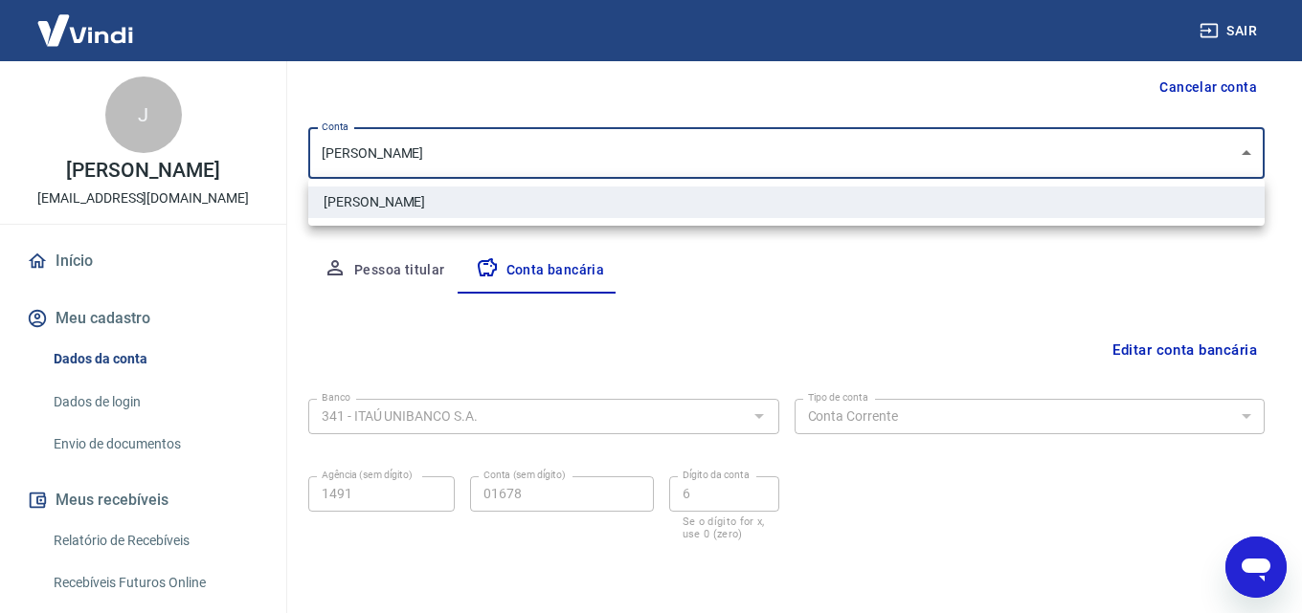
click at [1229, 154] on body "Sair J [PERSON_NAME] [EMAIL_ADDRESS][DOMAIN_NAME] Início Meu cadastro Dados da …" at bounding box center [651, 115] width 1302 height 613
click at [1229, 154] on div at bounding box center [651, 306] width 1302 height 613
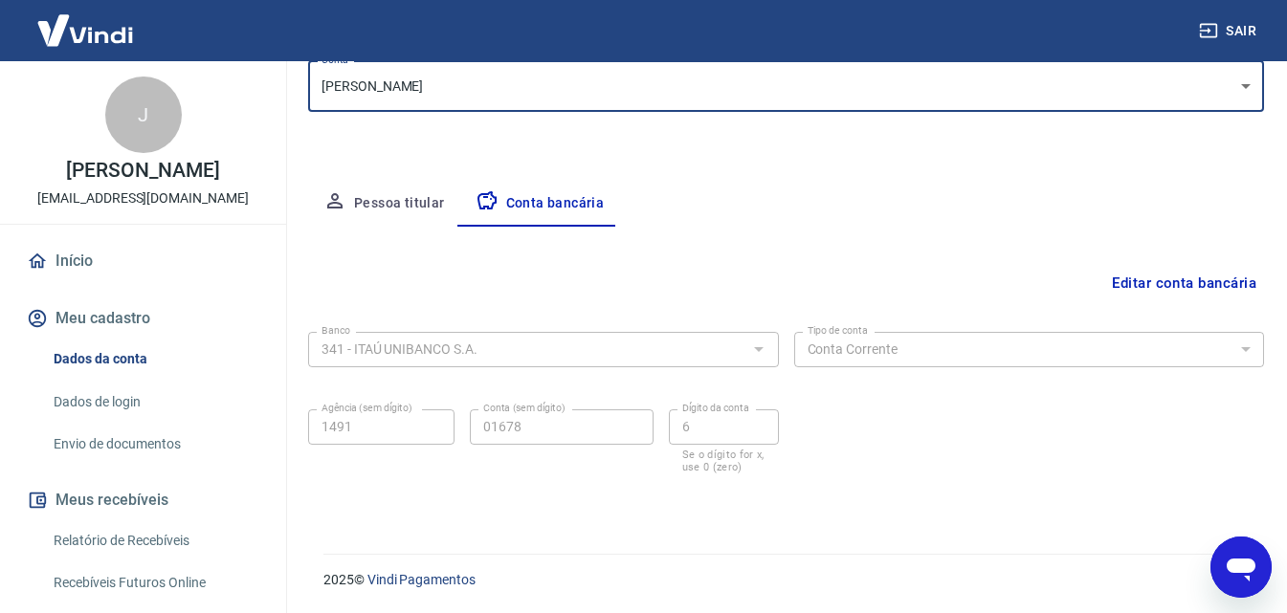
scroll to position [0, 0]
